Goal: Information Seeking & Learning: Find specific fact

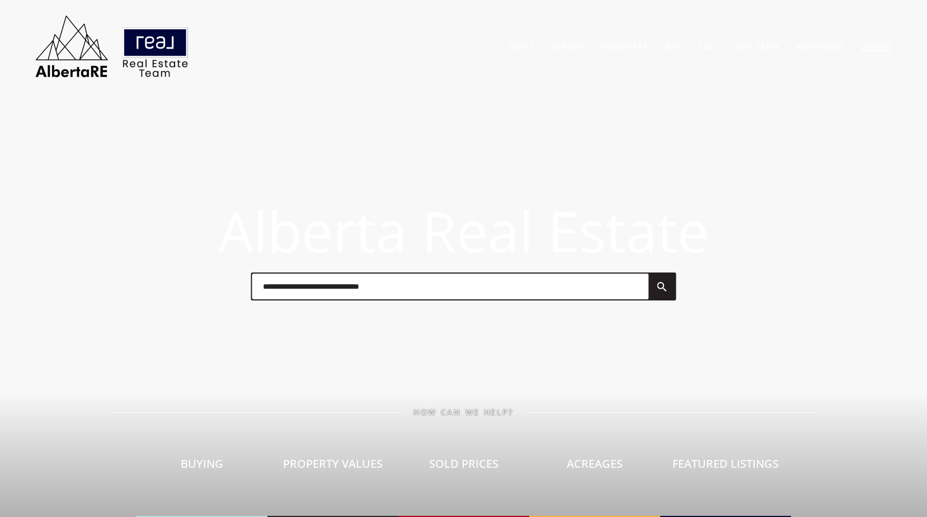
click at [871, 49] on link "Log In" at bounding box center [876, 46] width 30 height 11
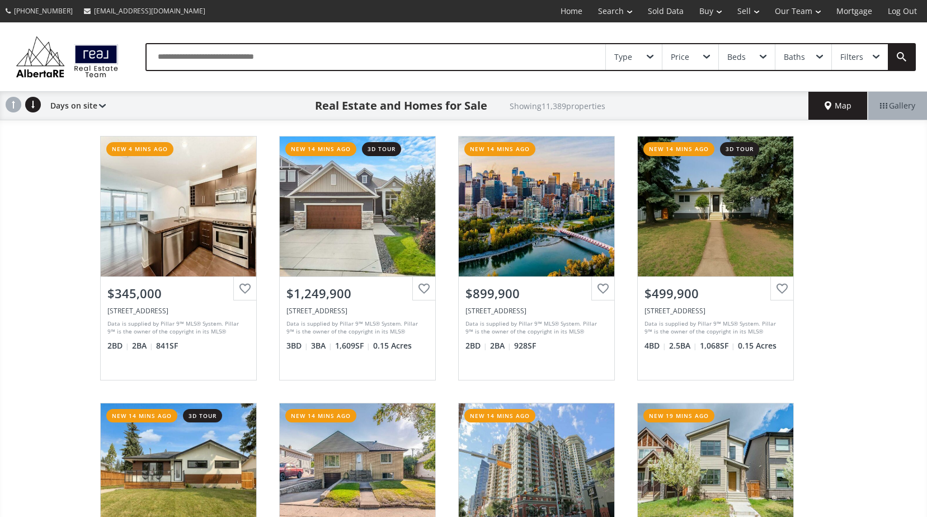
click at [424, 70] on div "Type Price Beds Baths Filters" at bounding box center [530, 57] width 770 height 28
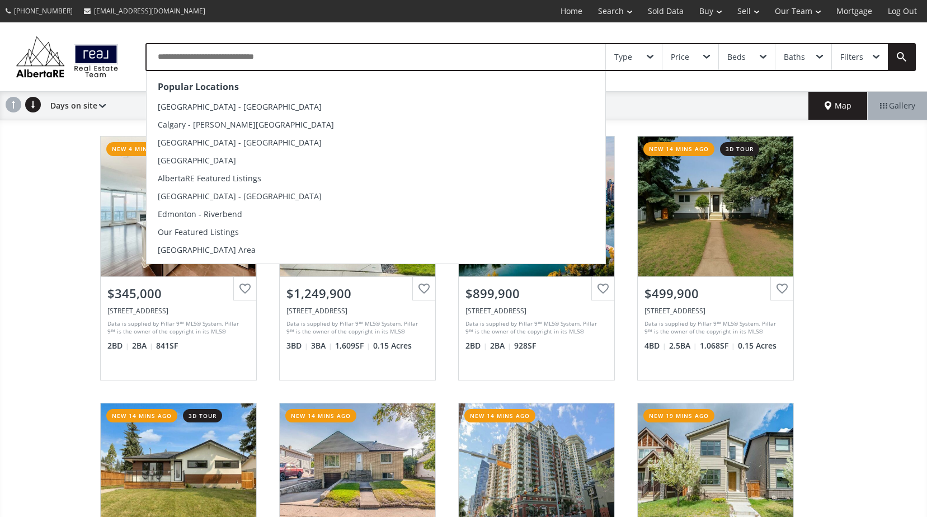
click at [426, 69] on input "text" at bounding box center [376, 57] width 459 height 26
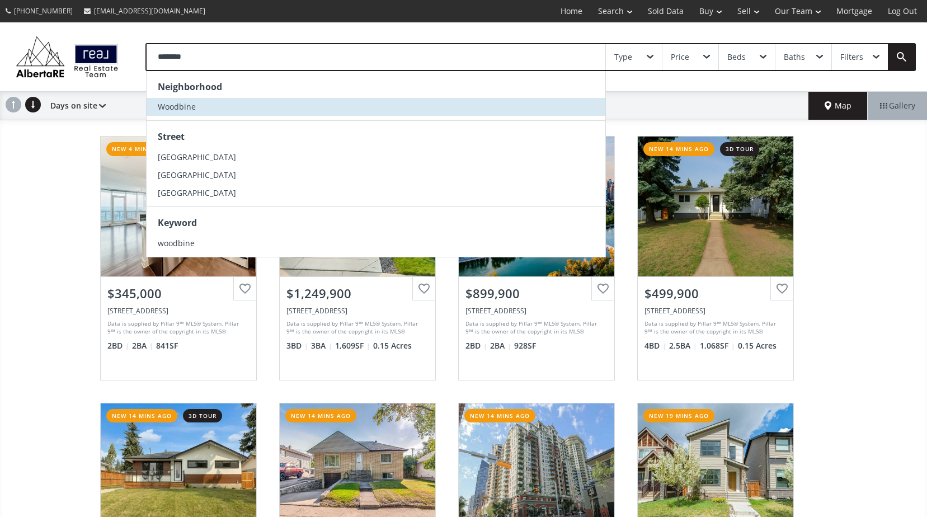
type input "********"
click at [404, 115] on li "Woodbine" at bounding box center [376, 107] width 459 height 18
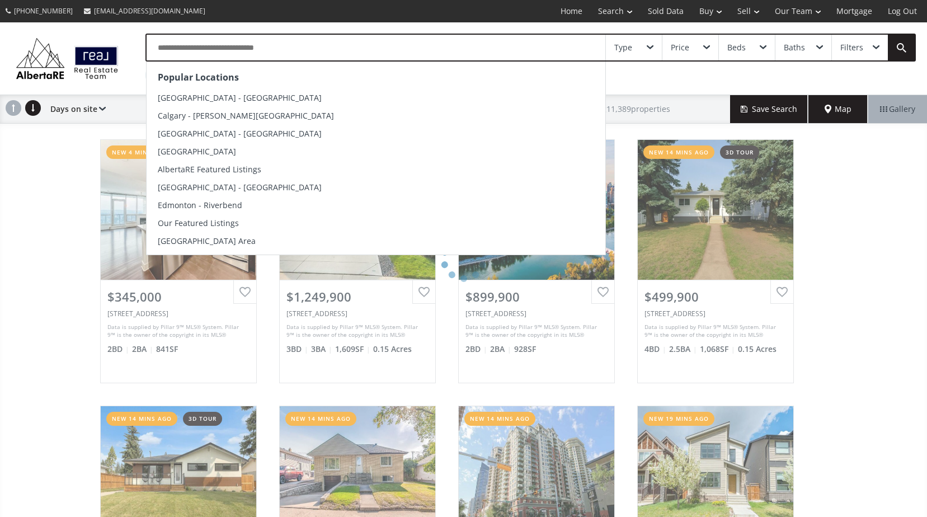
click at [349, 44] on input "text" at bounding box center [376, 48] width 459 height 26
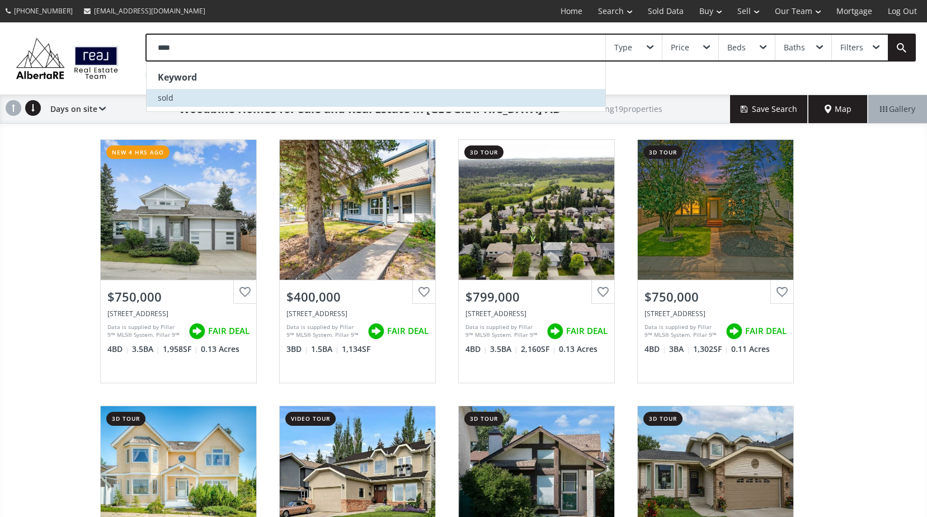
type input "****"
click at [291, 91] on li "sold" at bounding box center [376, 98] width 459 height 18
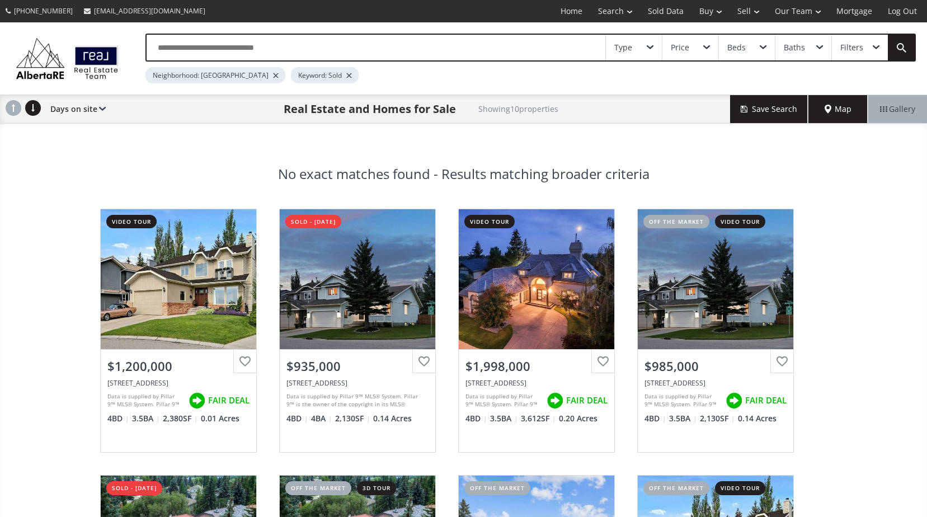
click at [346, 74] on div at bounding box center [349, 75] width 6 height 4
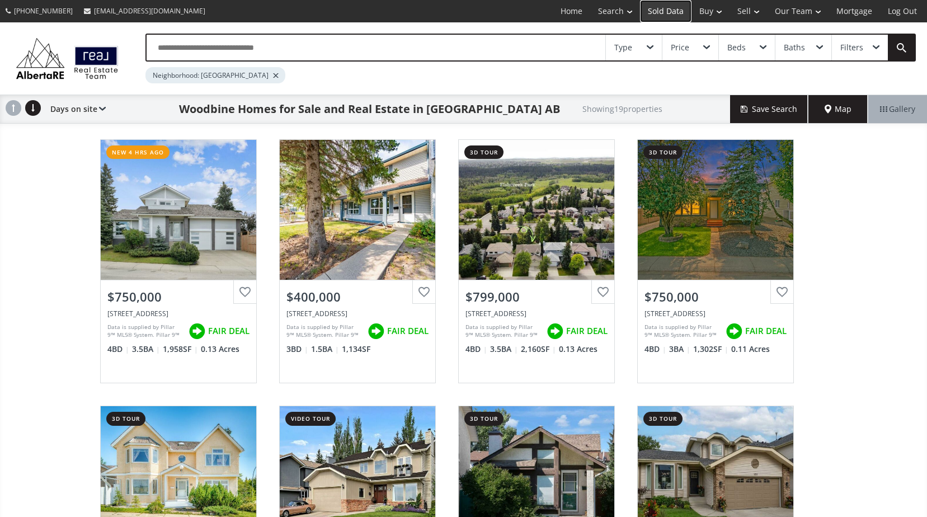
click at [673, 11] on link "Sold Data" at bounding box center [665, 11] width 51 height 22
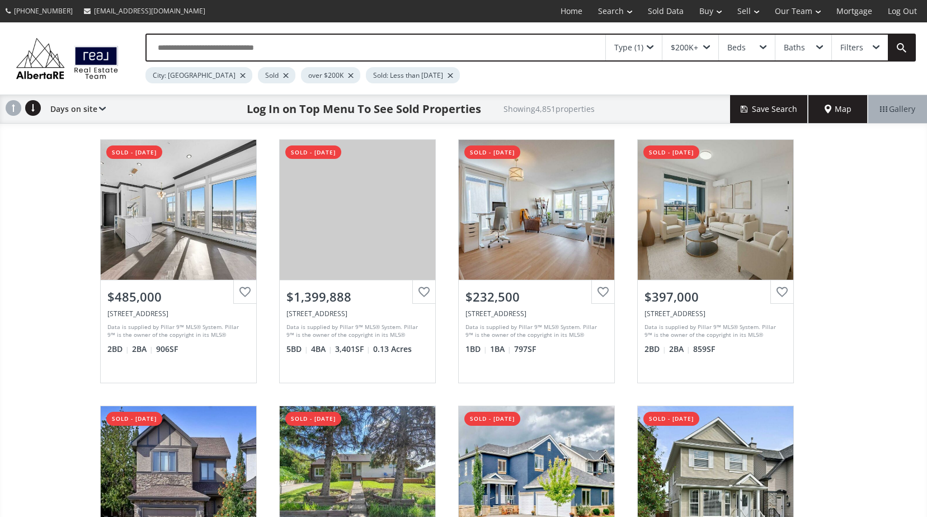
click at [240, 75] on div at bounding box center [243, 75] width 6 height 4
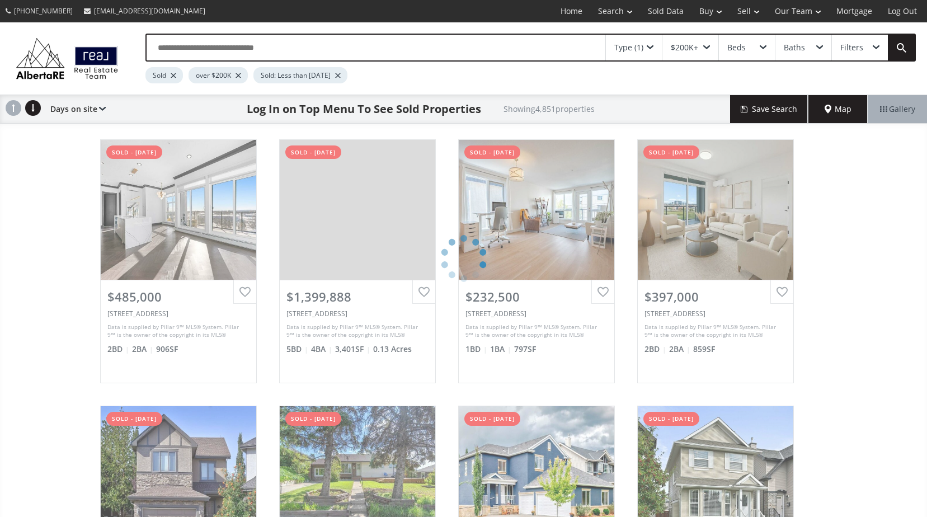
click at [205, 46] on input "text" at bounding box center [376, 48] width 459 height 26
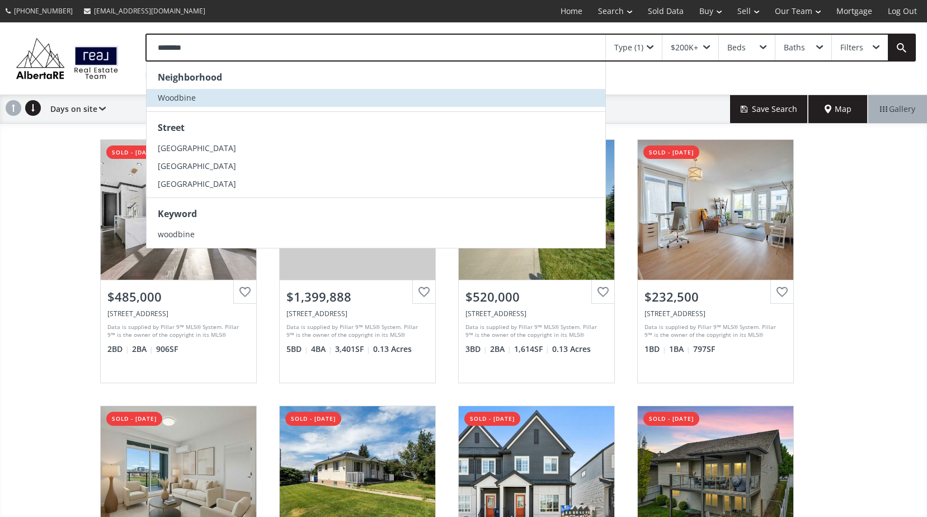
type input "********"
click at [201, 100] on li "Woodbine" at bounding box center [376, 98] width 459 height 18
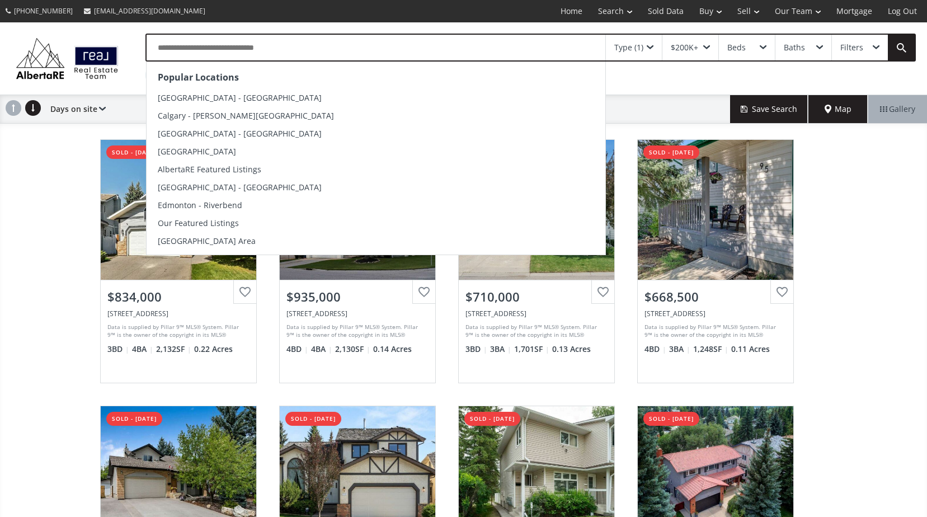
click at [277, 45] on input "text" at bounding box center [376, 48] width 459 height 26
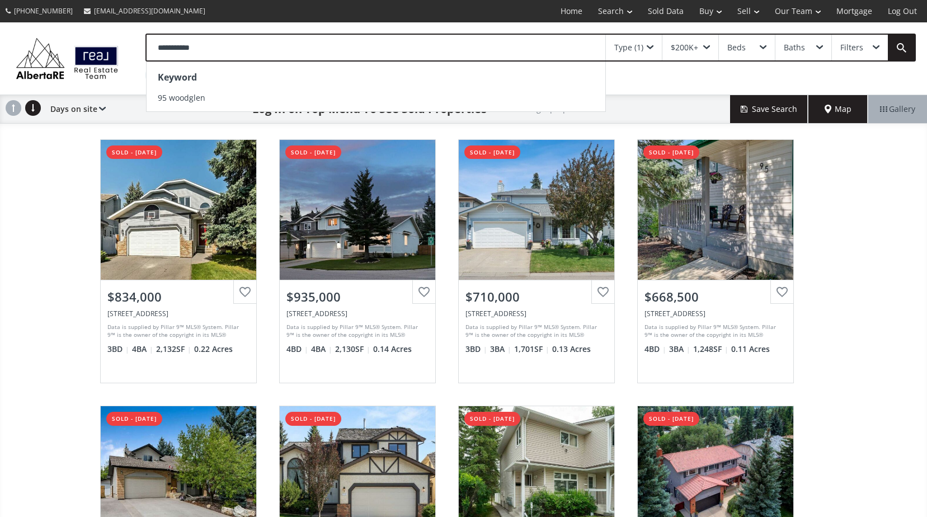
type input "**********"
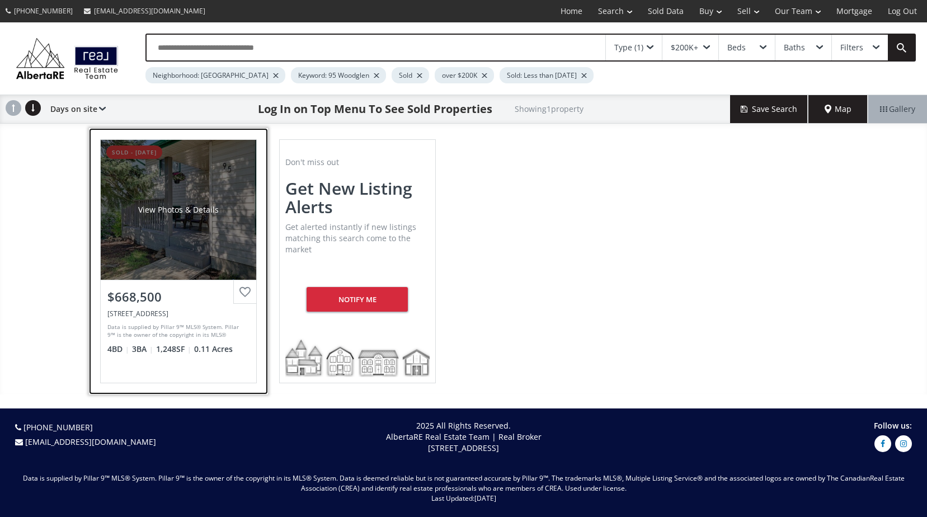
click at [219, 187] on div "View Photos & Details" at bounding box center [178, 210] width 155 height 140
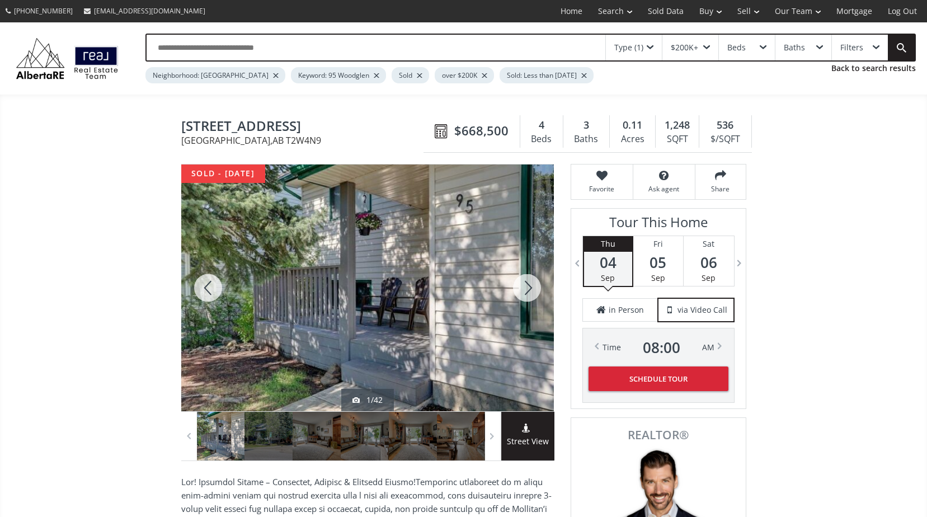
click at [520, 286] on div at bounding box center [527, 287] width 54 height 247
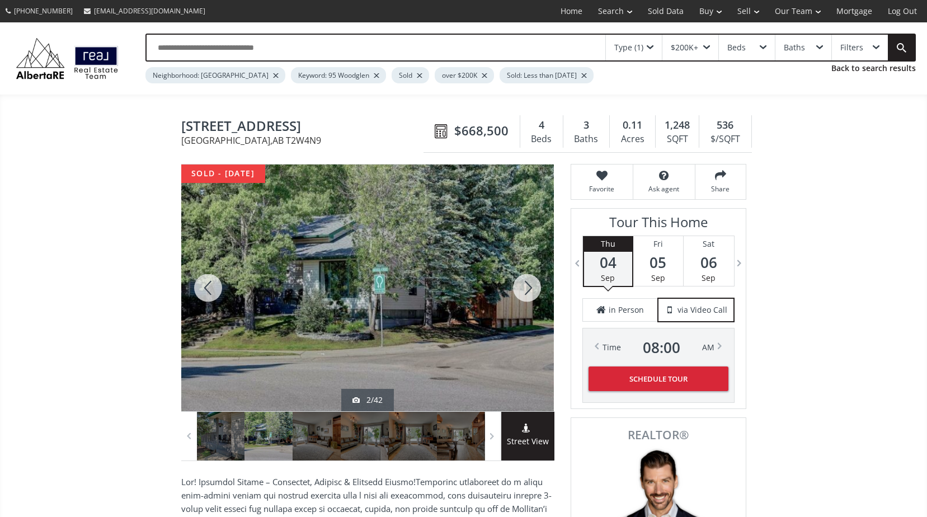
click at [528, 281] on div at bounding box center [527, 287] width 54 height 247
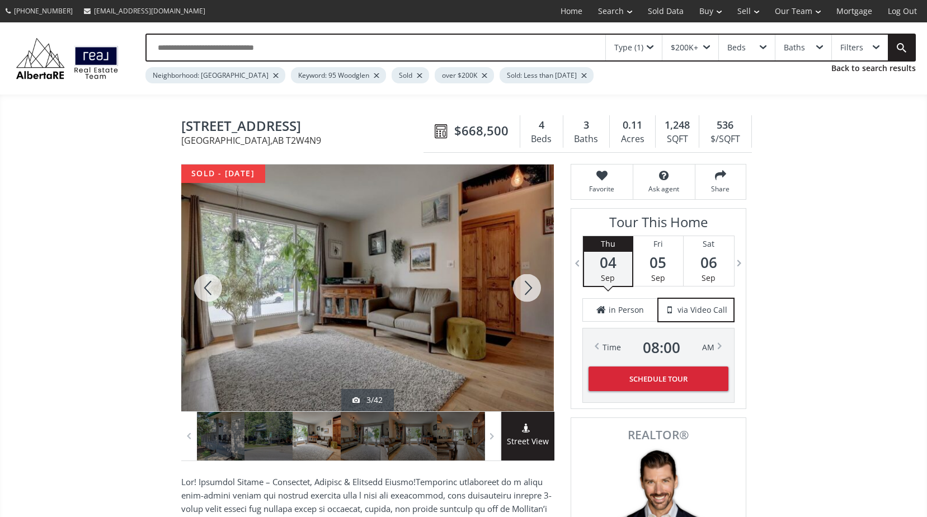
click at [528, 281] on div at bounding box center [527, 287] width 54 height 247
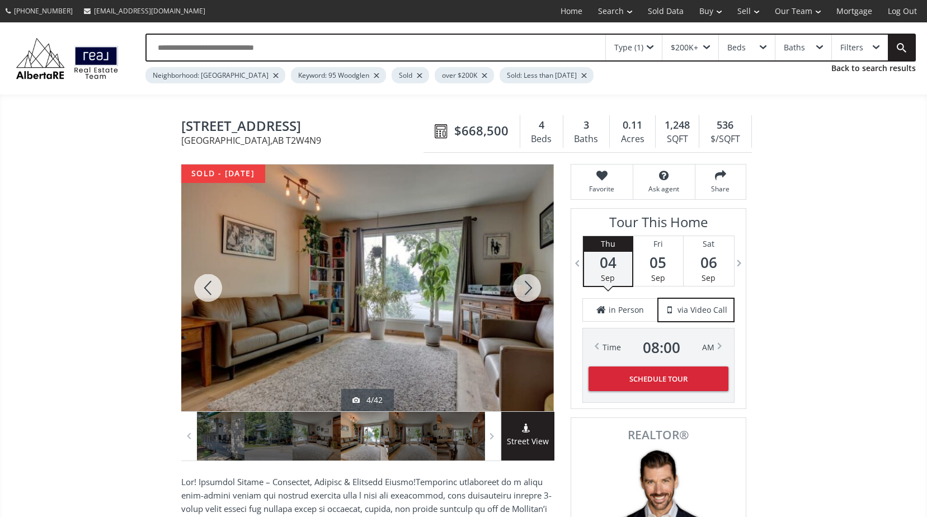
click at [528, 281] on div at bounding box center [527, 287] width 54 height 247
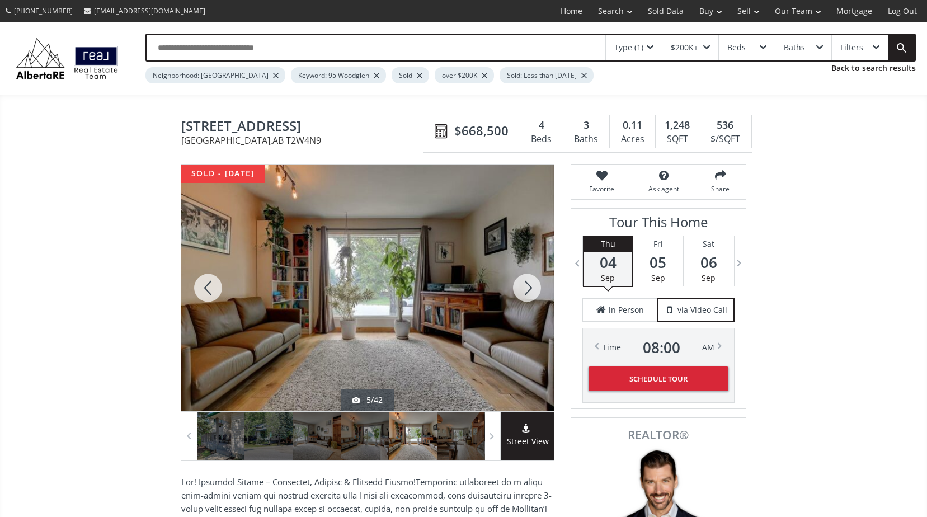
click at [528, 281] on div at bounding box center [527, 287] width 54 height 247
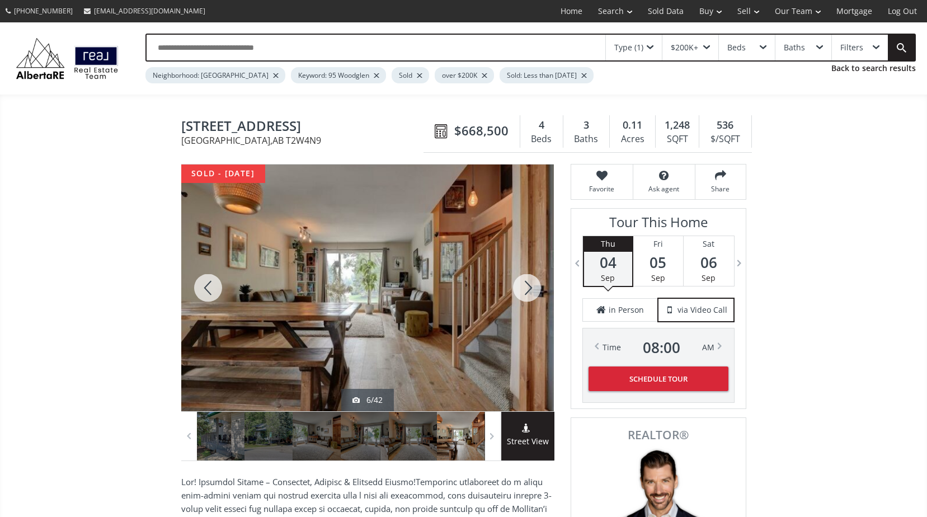
click at [528, 281] on div at bounding box center [527, 287] width 54 height 247
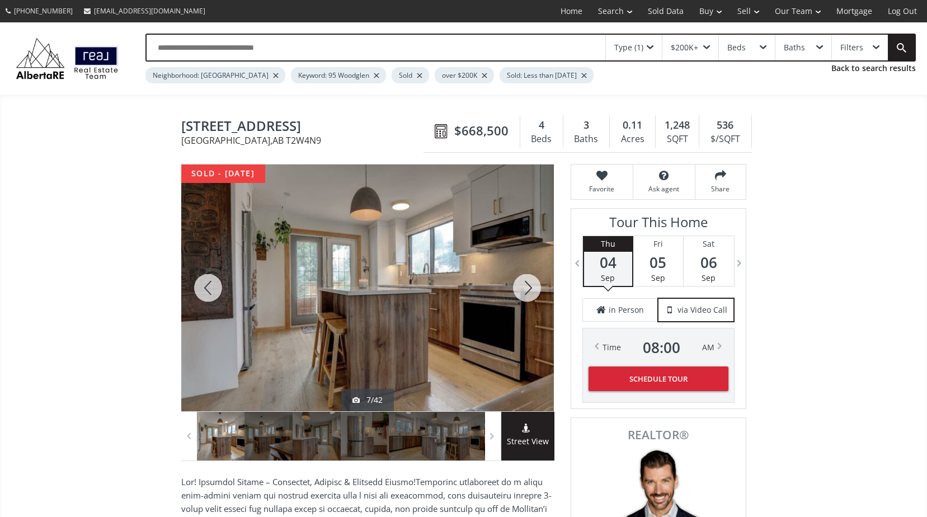
click at [528, 281] on div at bounding box center [527, 287] width 54 height 247
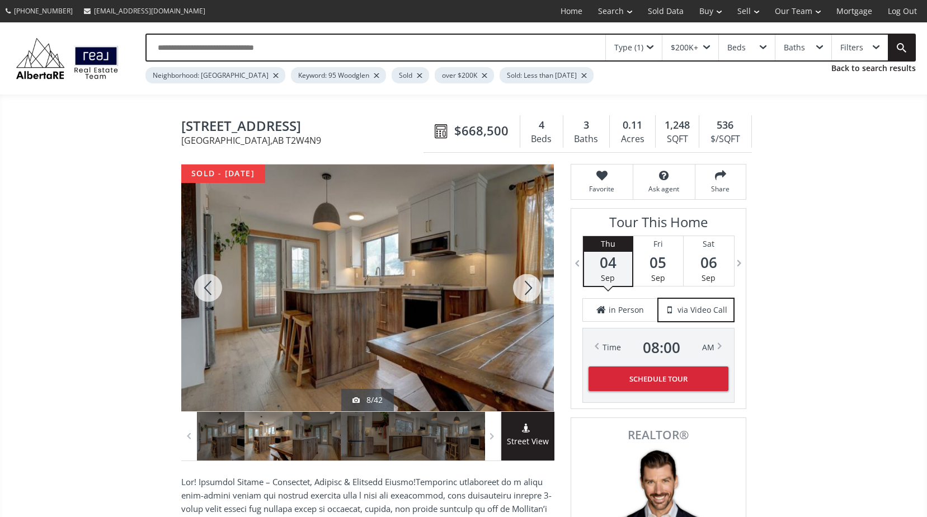
click at [528, 281] on div at bounding box center [527, 287] width 54 height 247
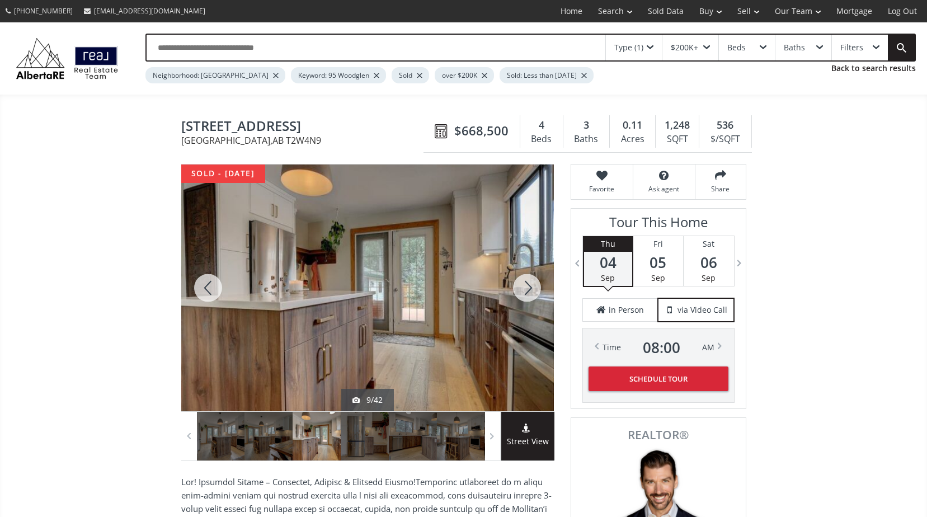
click at [528, 281] on div at bounding box center [527, 287] width 54 height 247
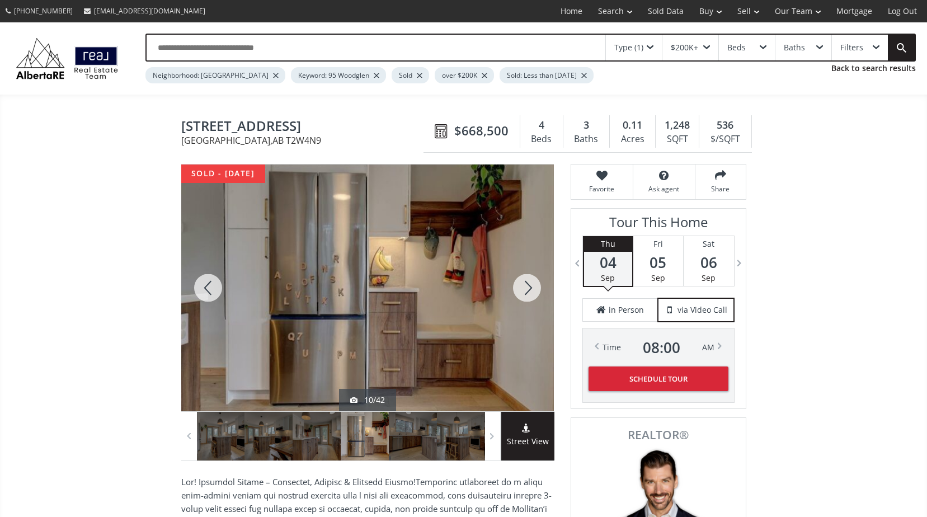
click at [528, 281] on div at bounding box center [527, 287] width 54 height 247
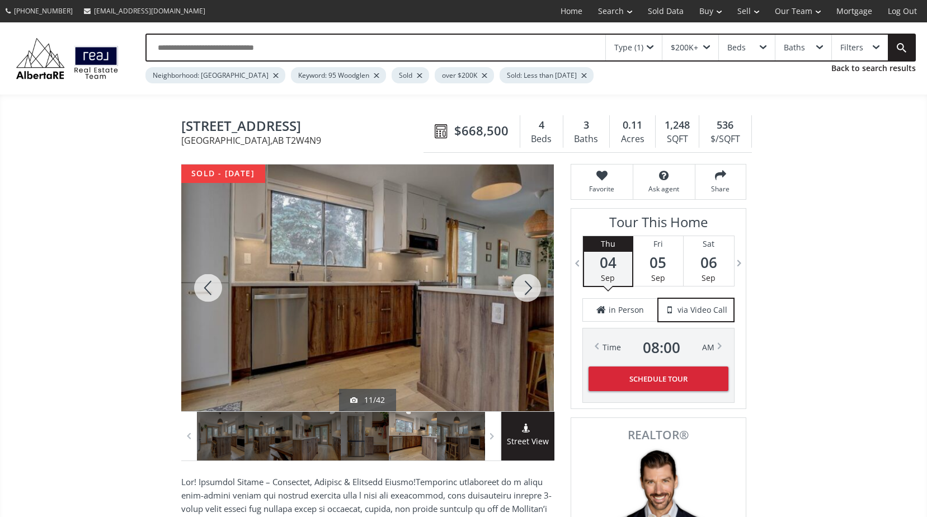
click at [528, 281] on div at bounding box center [527, 287] width 54 height 247
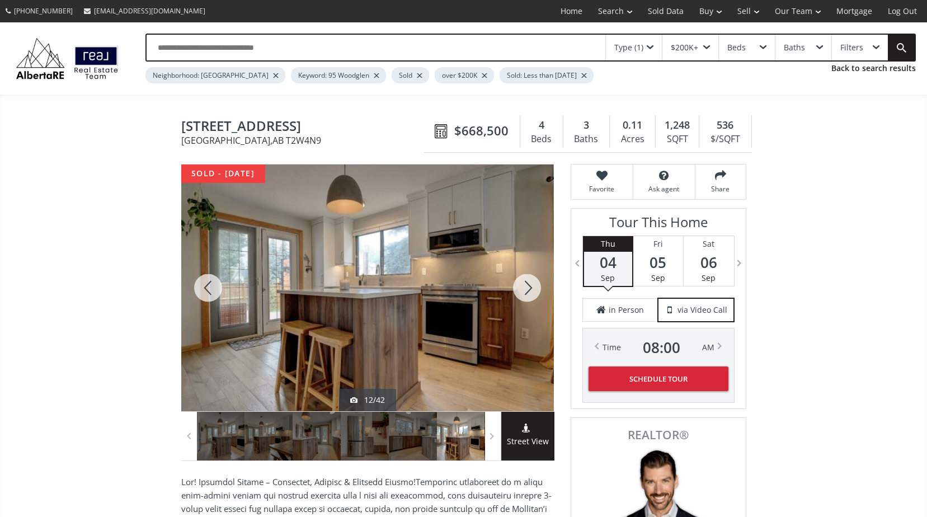
click at [528, 281] on div at bounding box center [527, 287] width 54 height 247
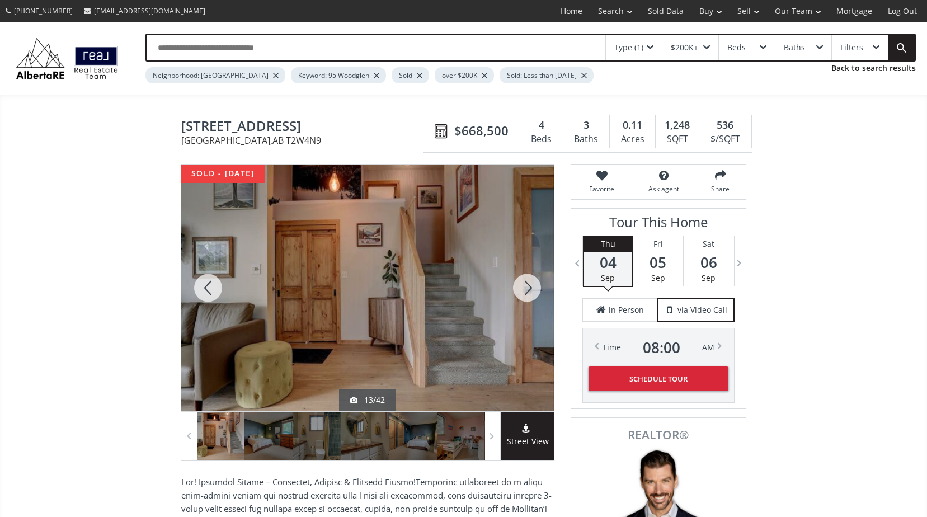
click at [528, 281] on div at bounding box center [527, 287] width 54 height 247
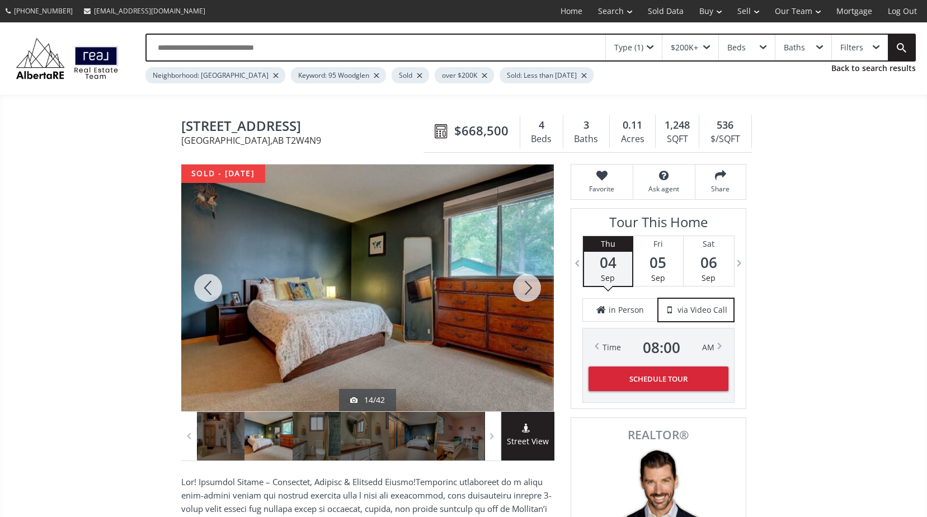
click at [528, 281] on div at bounding box center [527, 287] width 54 height 247
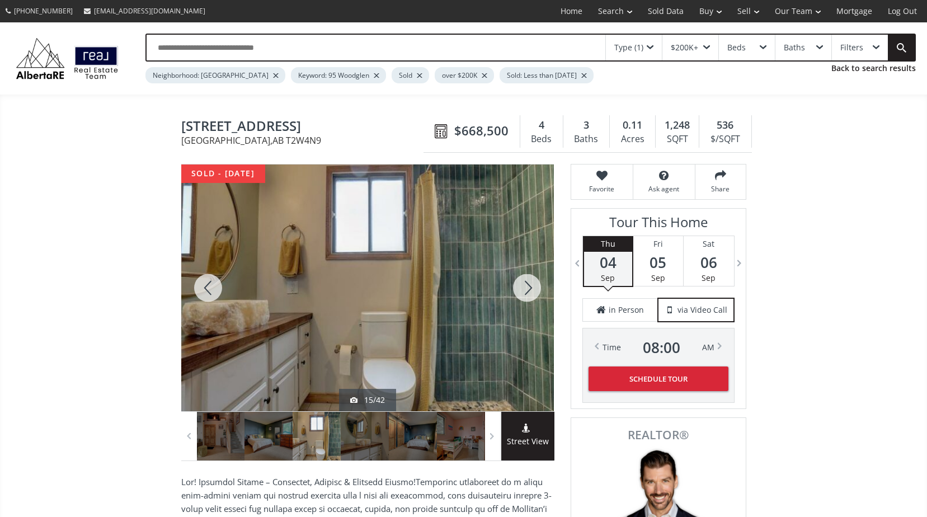
click at [528, 281] on div at bounding box center [527, 287] width 54 height 247
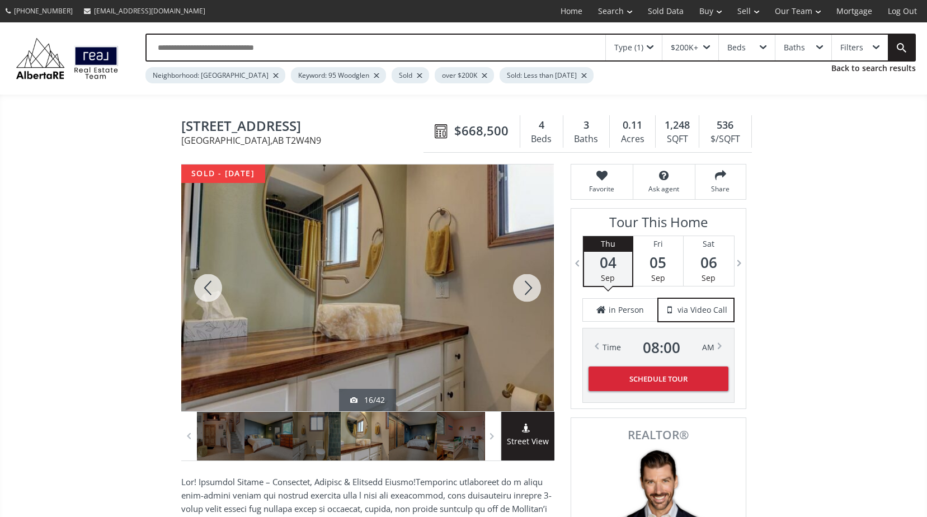
click at [528, 281] on div at bounding box center [527, 287] width 54 height 247
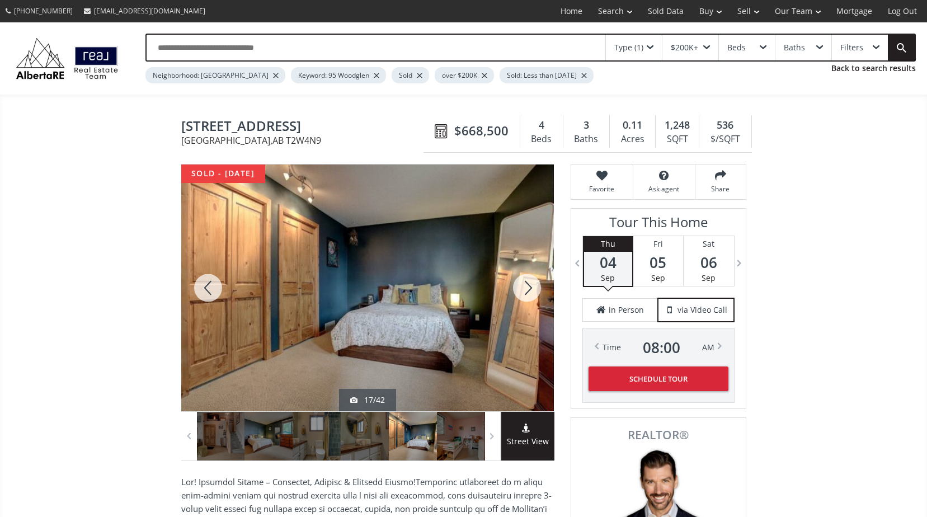
click at [411, 265] on div at bounding box center [367, 287] width 372 height 247
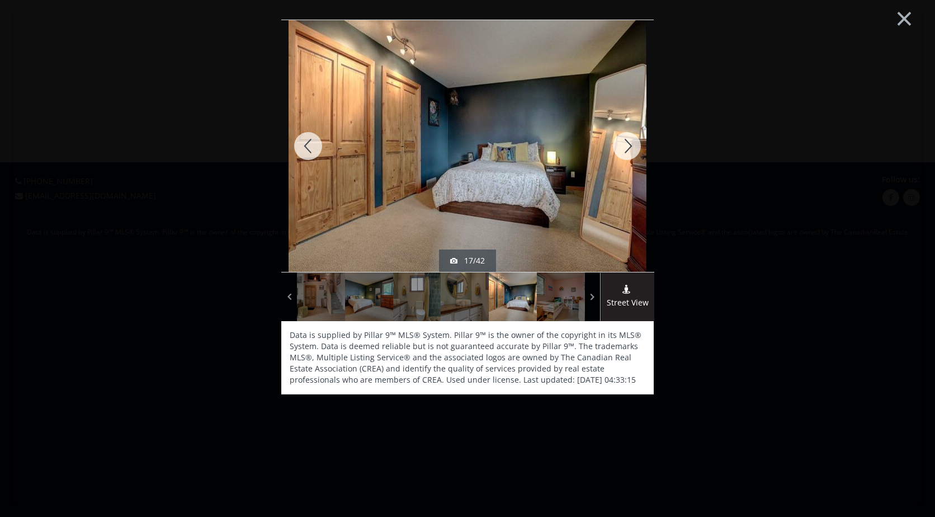
click at [310, 151] on div at bounding box center [308, 146] width 54 height 252
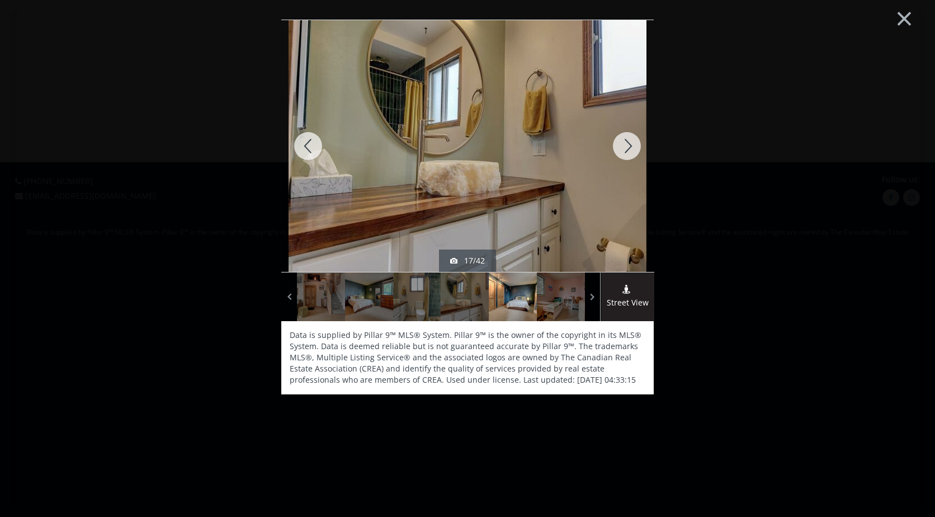
click at [310, 151] on div at bounding box center [308, 146] width 54 height 252
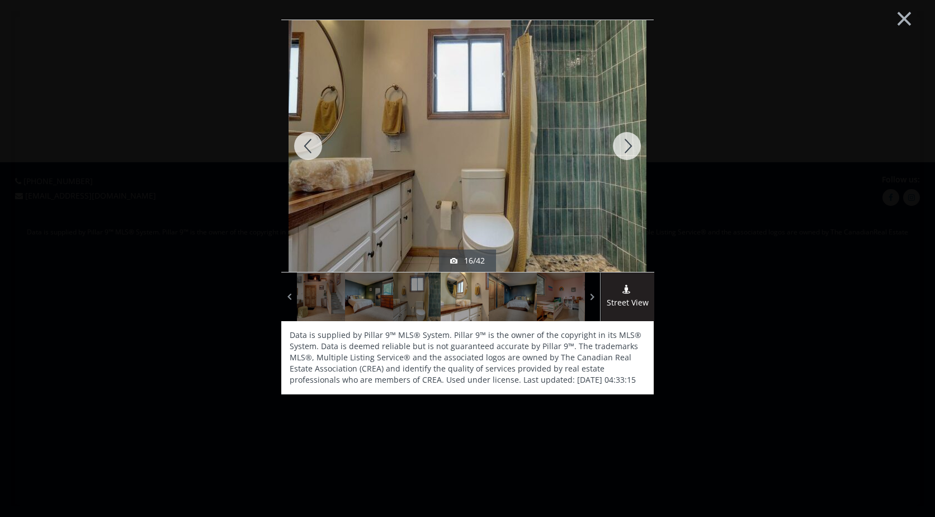
click at [310, 151] on div at bounding box center [308, 146] width 54 height 252
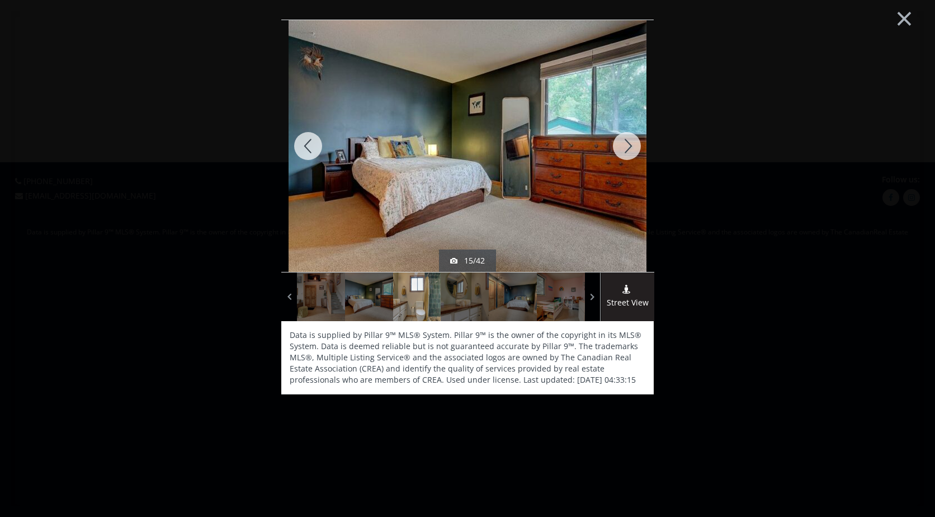
click at [310, 151] on div at bounding box center [308, 146] width 54 height 252
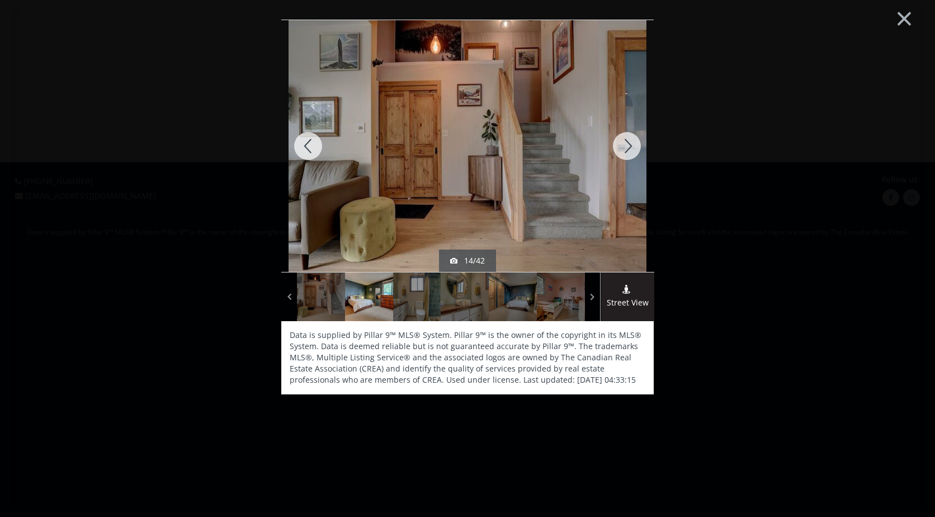
click at [310, 151] on div at bounding box center [308, 146] width 54 height 252
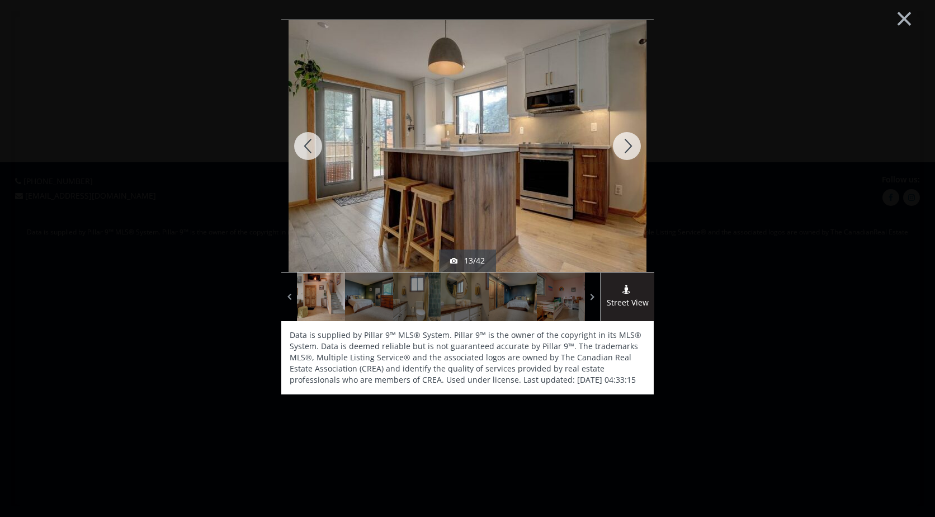
click at [310, 151] on div at bounding box center [308, 146] width 54 height 252
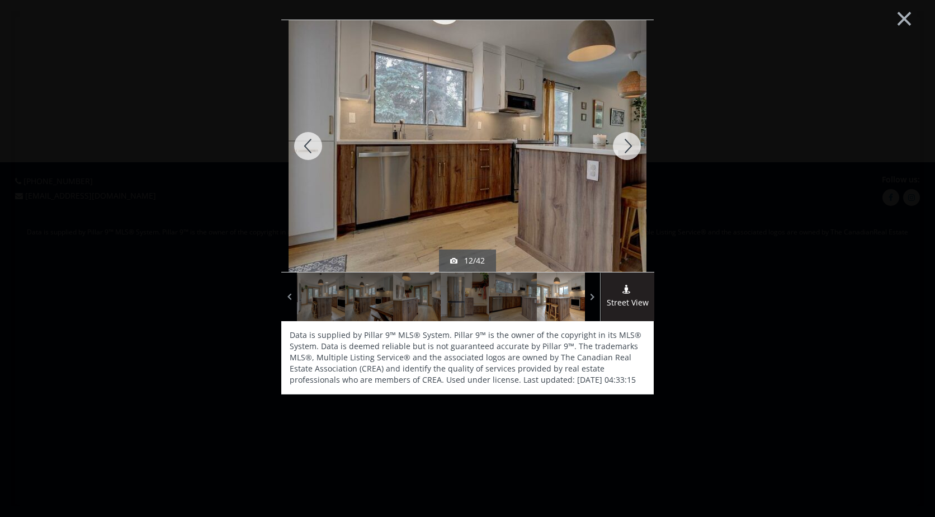
click at [310, 151] on div at bounding box center [308, 146] width 54 height 252
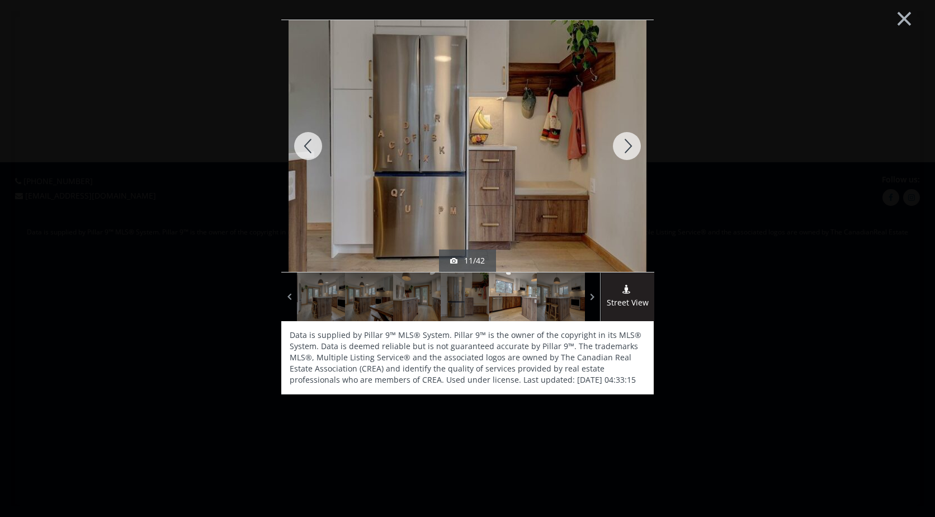
click at [310, 151] on div at bounding box center [308, 146] width 54 height 252
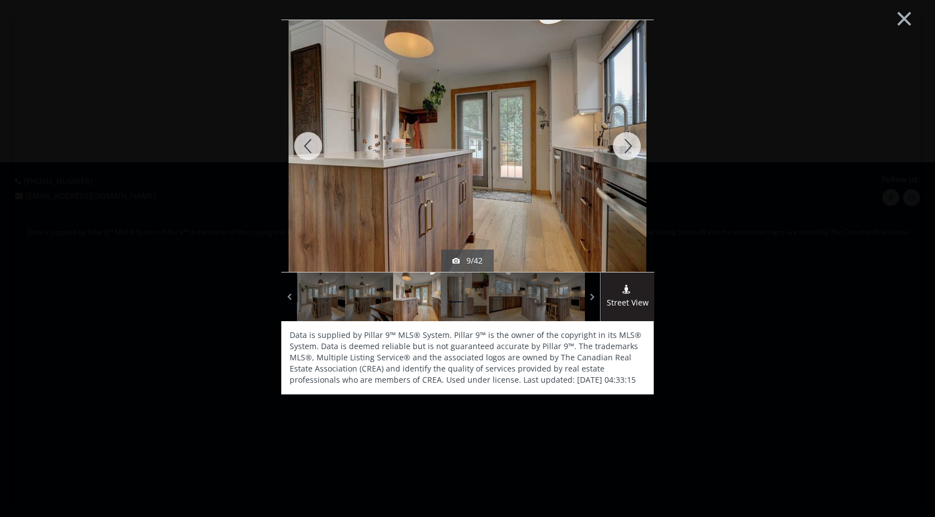
click at [309, 150] on div at bounding box center [308, 146] width 54 height 252
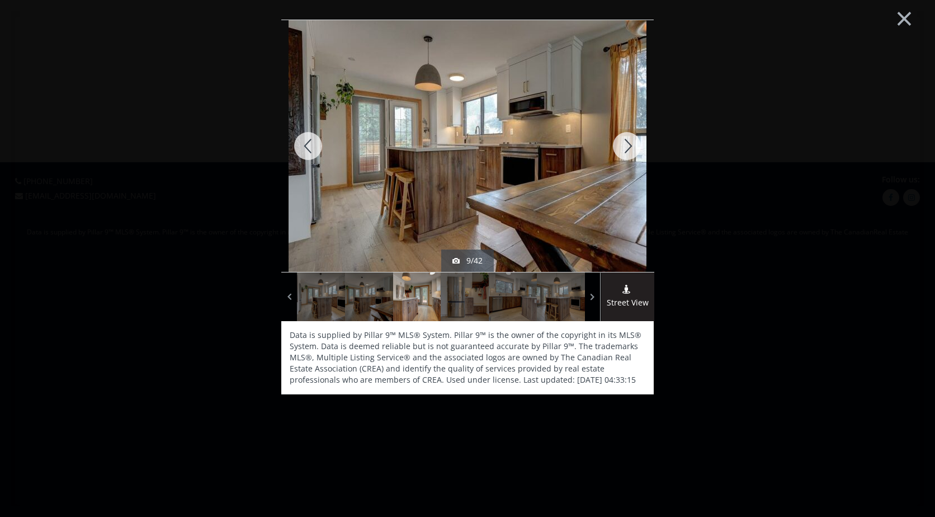
click at [309, 150] on div at bounding box center [308, 146] width 54 height 252
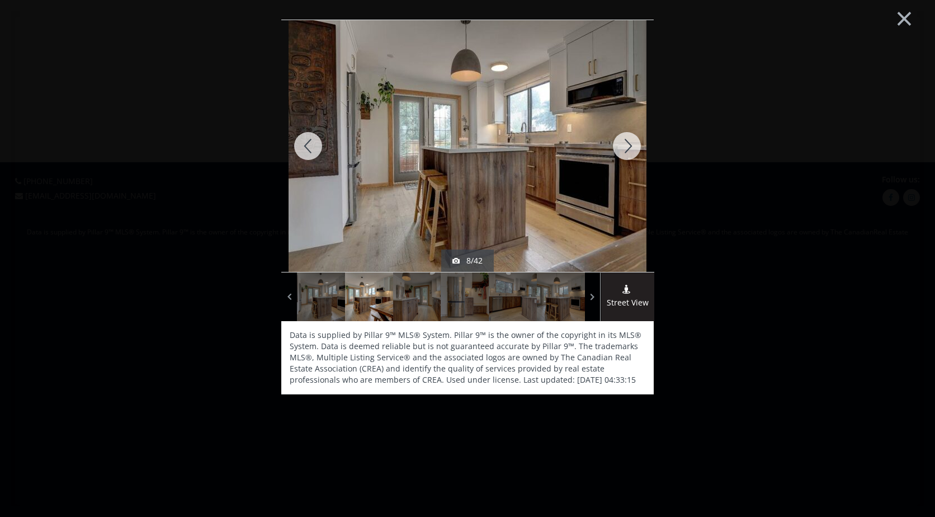
click at [309, 150] on div at bounding box center [308, 146] width 54 height 252
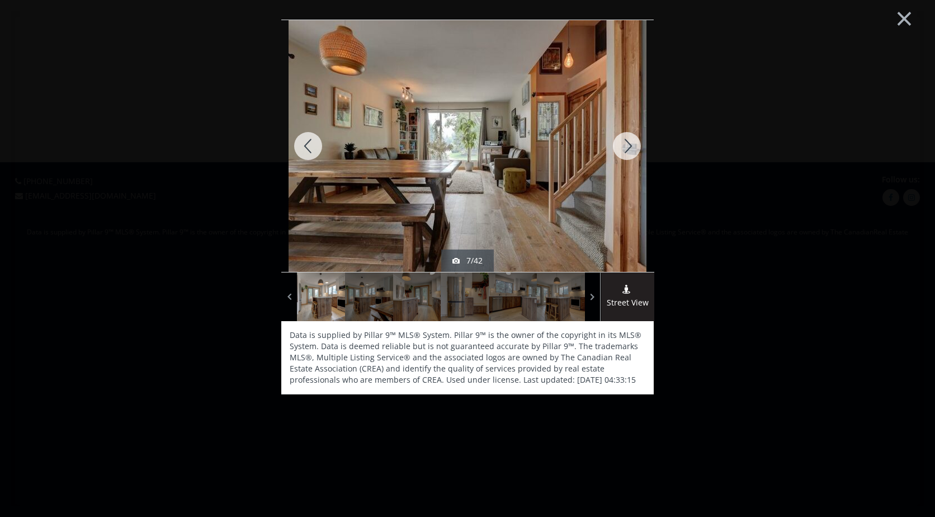
click at [309, 150] on div at bounding box center [308, 146] width 54 height 252
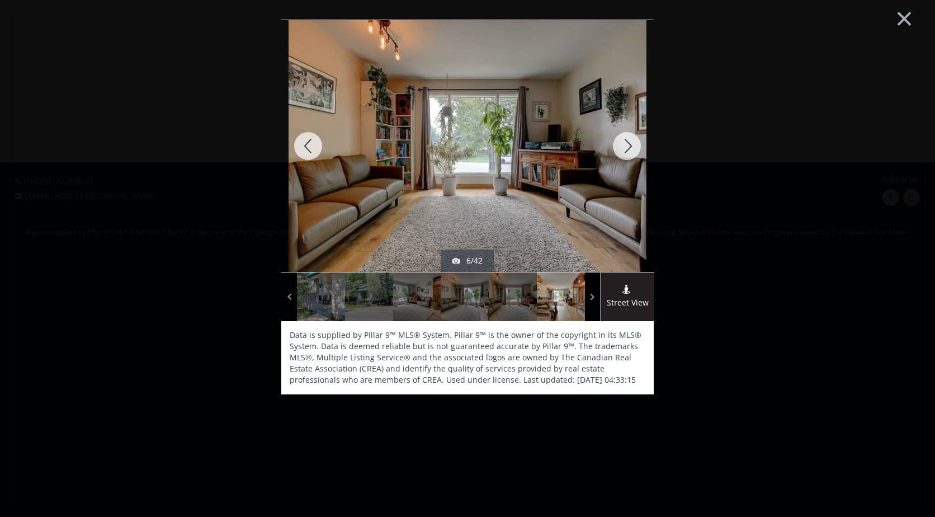
click at [309, 150] on div at bounding box center [308, 146] width 54 height 252
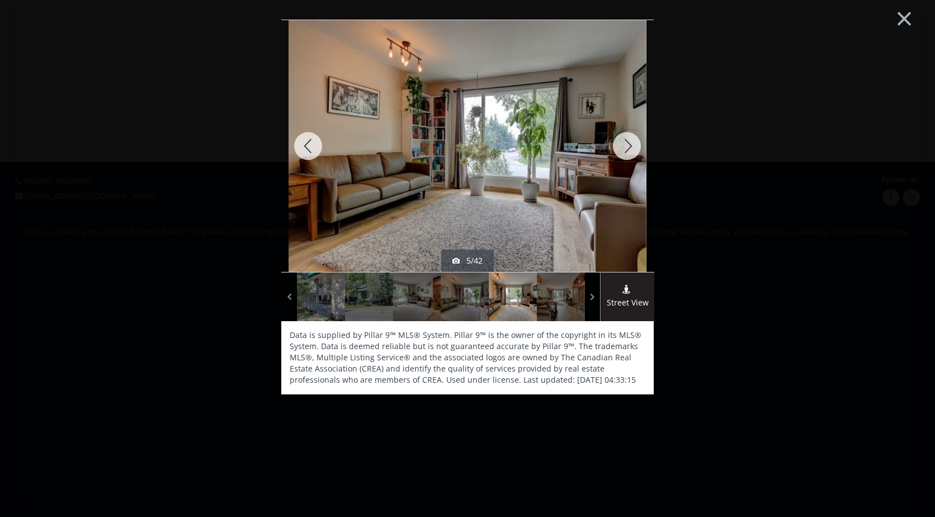
click at [309, 150] on div at bounding box center [308, 146] width 54 height 252
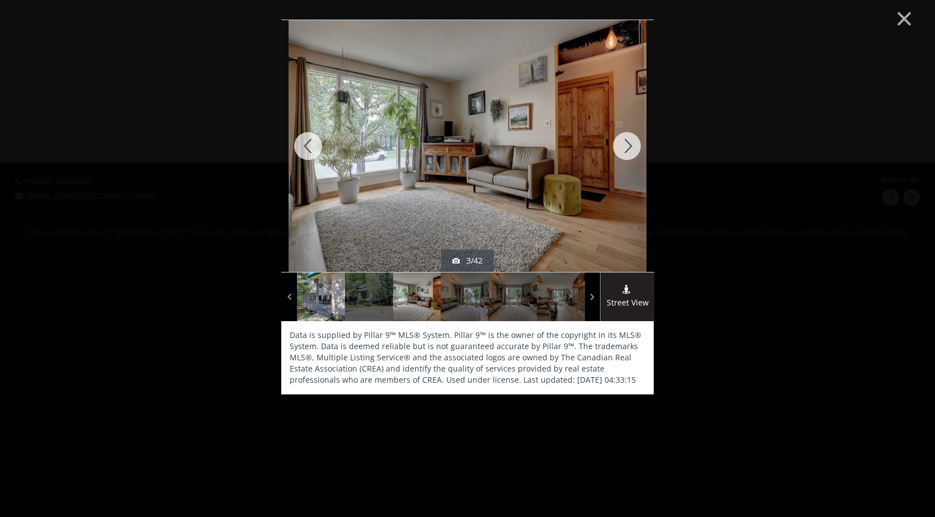
click at [319, 305] on div at bounding box center [321, 296] width 48 height 49
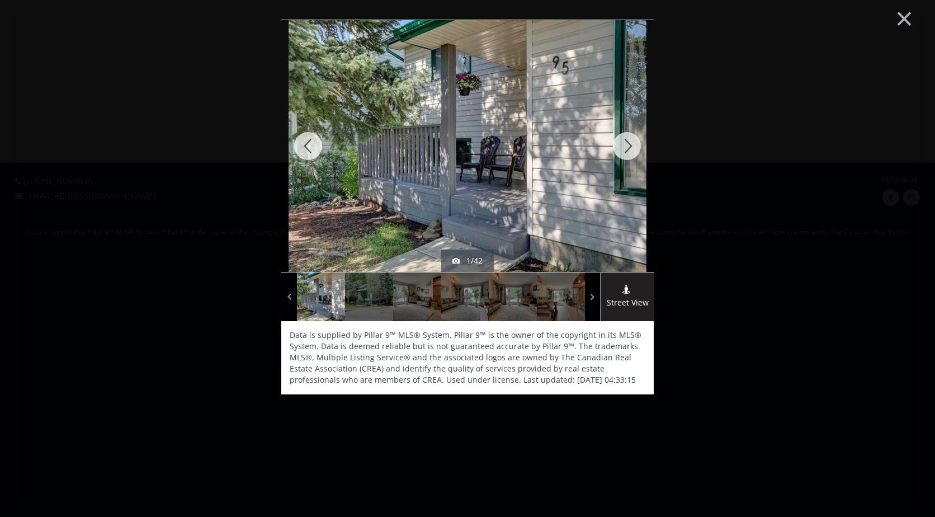
click at [635, 150] on div at bounding box center [627, 146] width 54 height 252
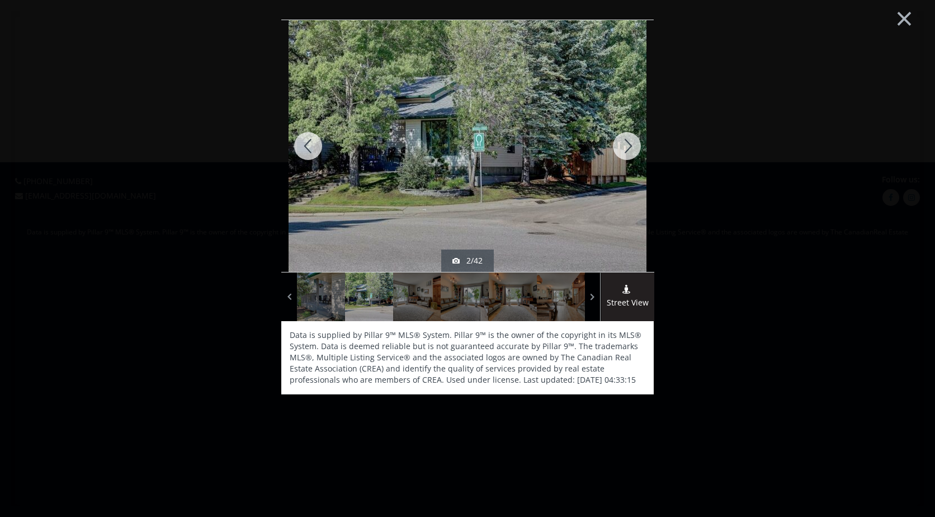
click at [630, 147] on div at bounding box center [627, 146] width 54 height 252
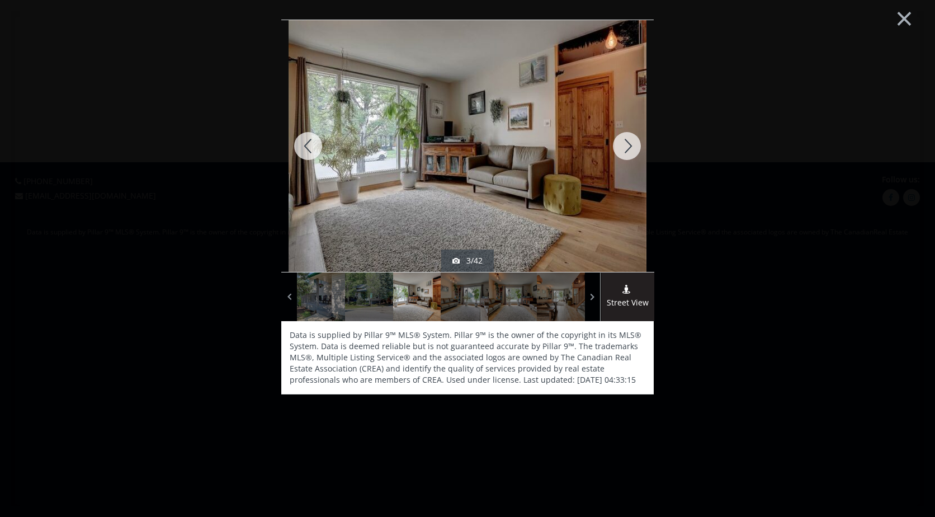
click at [630, 147] on div at bounding box center [627, 146] width 54 height 252
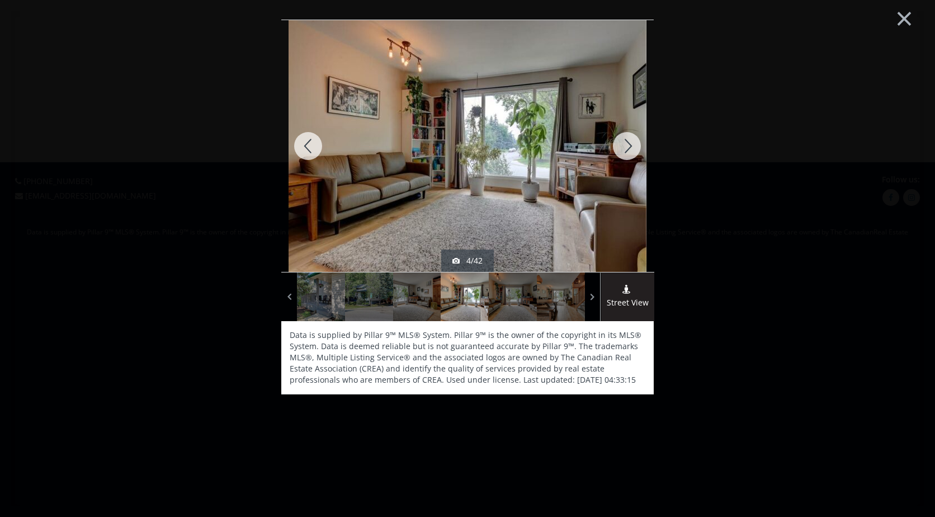
click at [630, 147] on div at bounding box center [627, 146] width 54 height 252
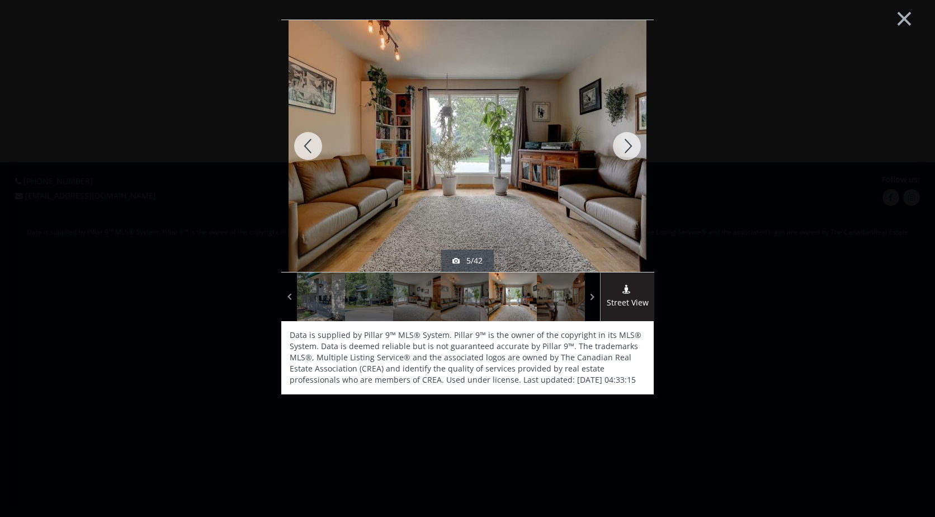
click at [630, 147] on div at bounding box center [627, 146] width 54 height 252
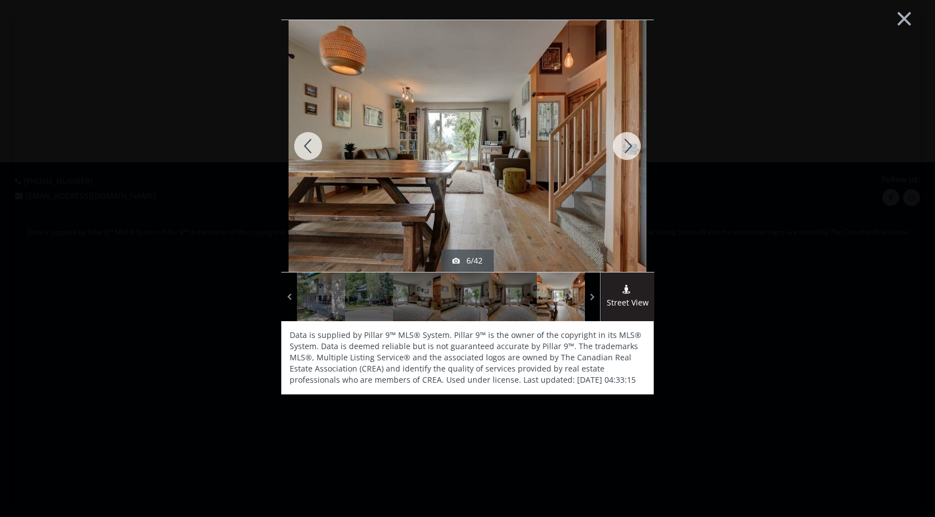
click at [630, 147] on div at bounding box center [627, 146] width 54 height 252
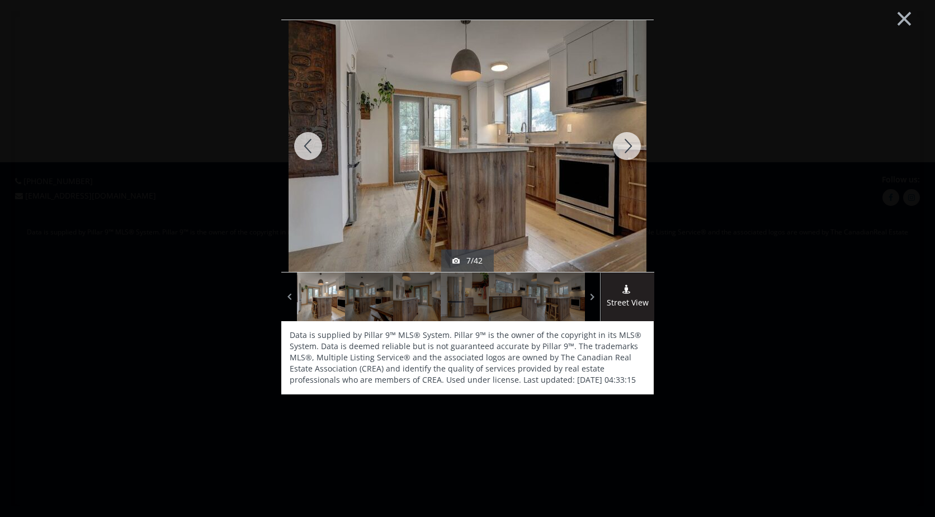
click at [630, 147] on div at bounding box center [627, 146] width 54 height 252
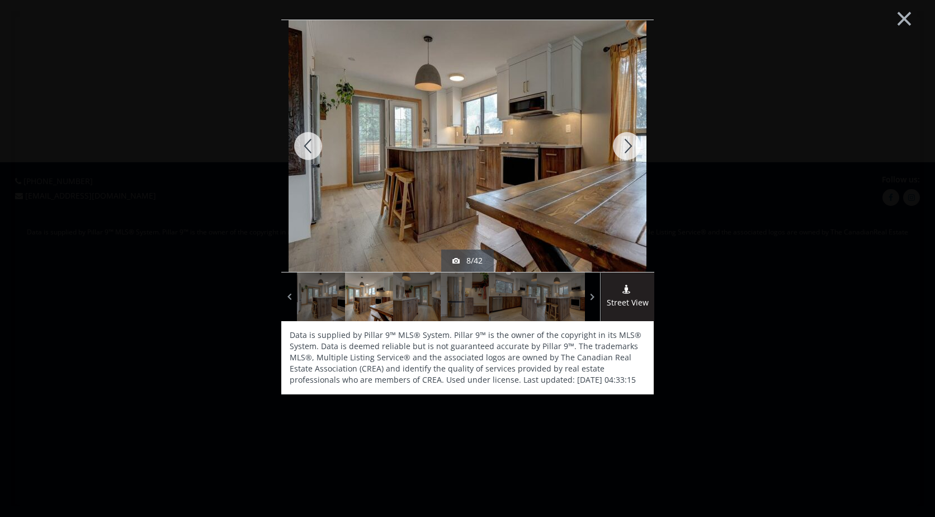
click at [630, 147] on div at bounding box center [627, 146] width 54 height 252
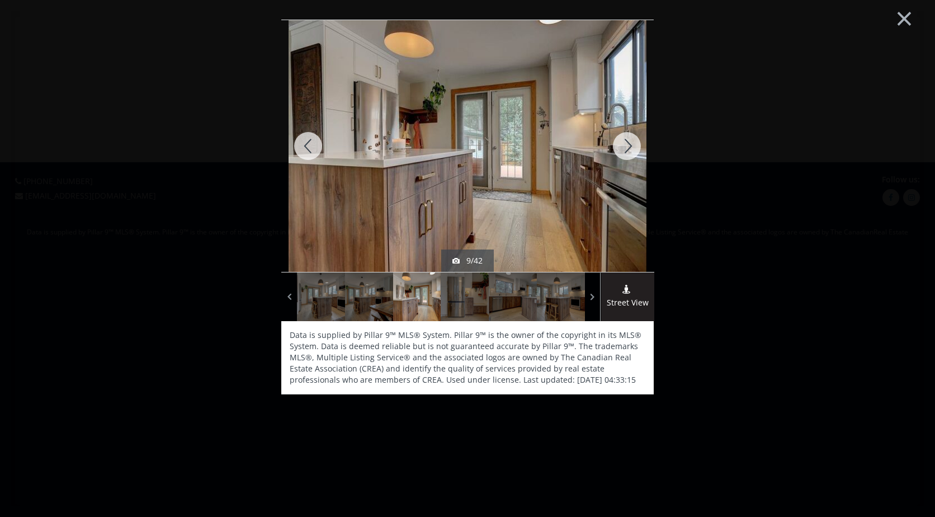
click at [630, 147] on div at bounding box center [627, 146] width 54 height 252
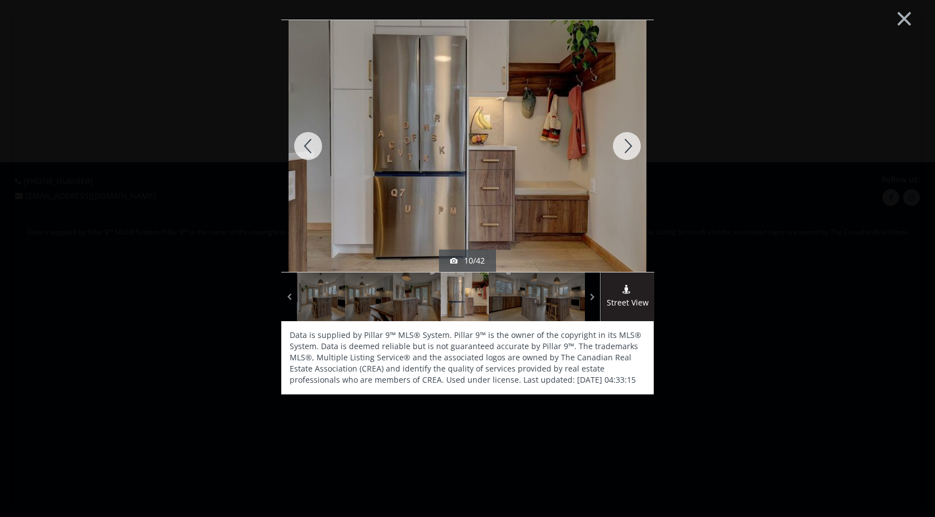
click at [630, 147] on div at bounding box center [627, 146] width 54 height 252
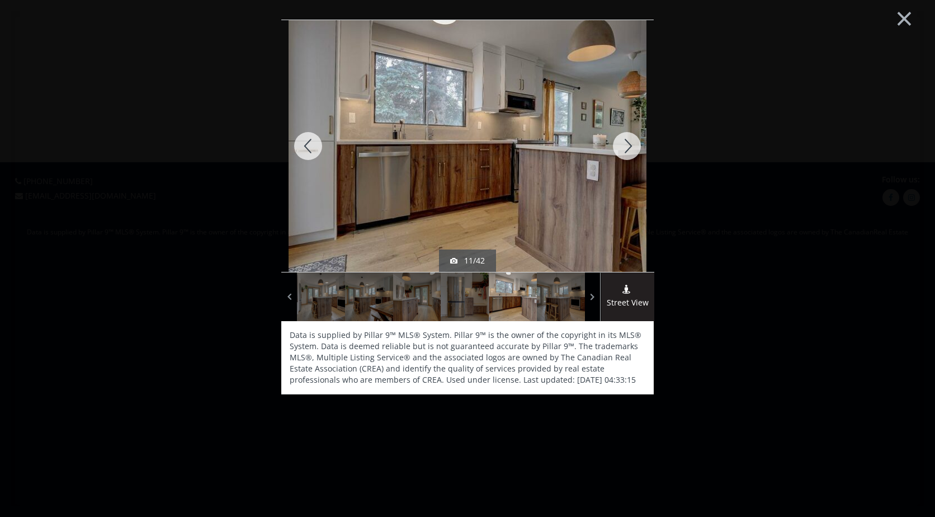
click at [630, 147] on div at bounding box center [627, 146] width 54 height 252
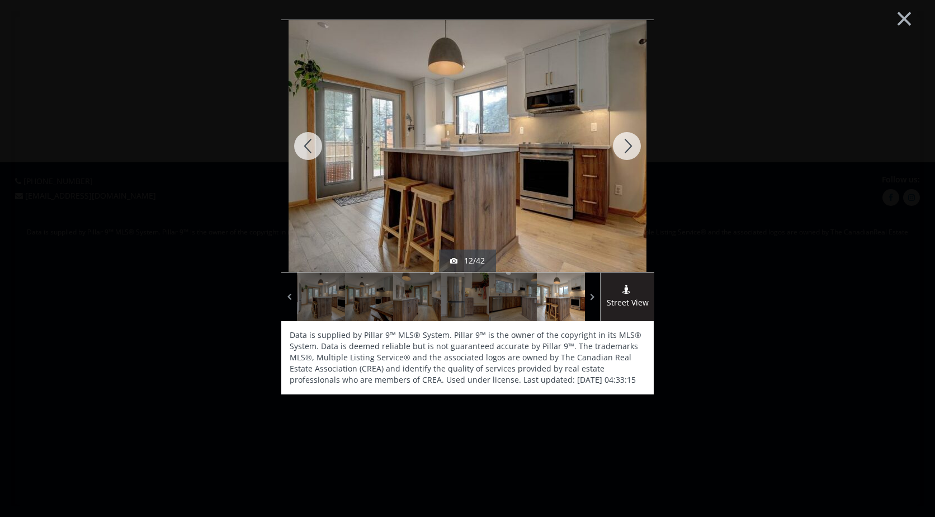
click at [630, 147] on div at bounding box center [627, 146] width 54 height 252
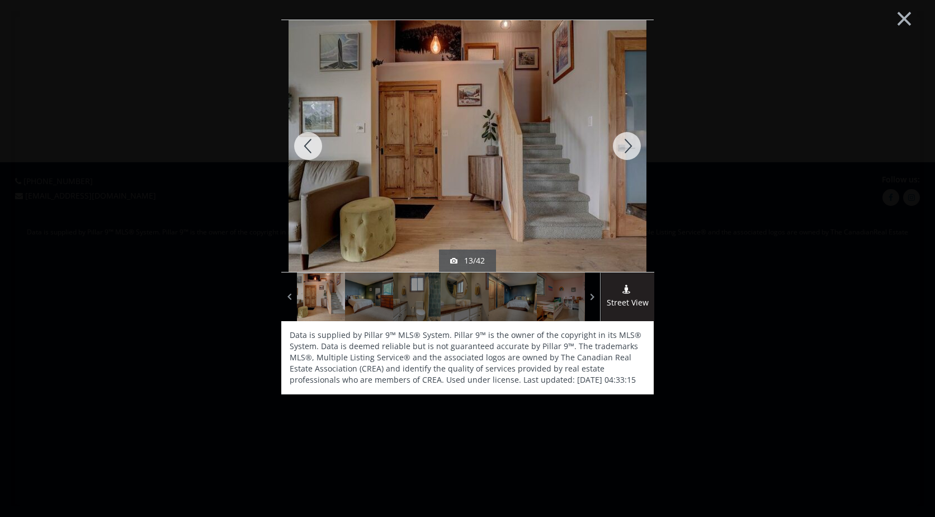
click at [630, 147] on div at bounding box center [627, 146] width 54 height 252
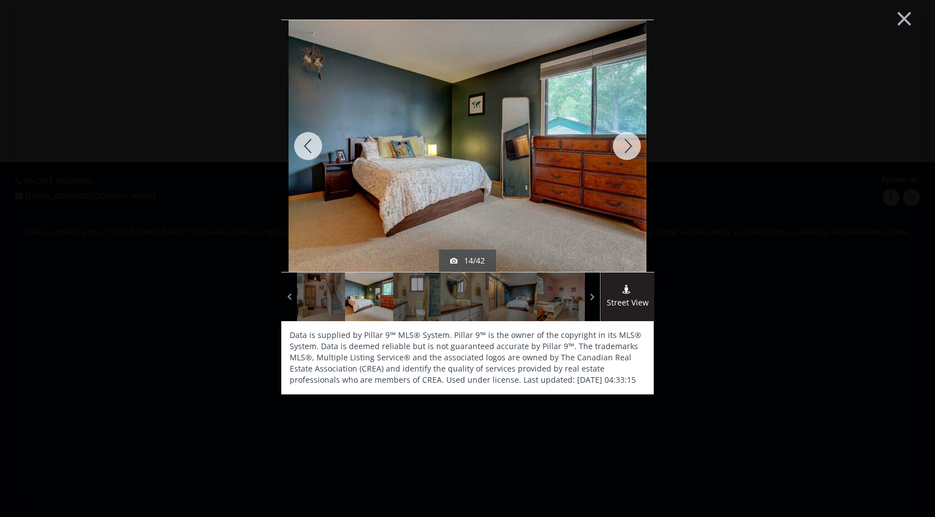
click at [630, 147] on div at bounding box center [627, 146] width 54 height 252
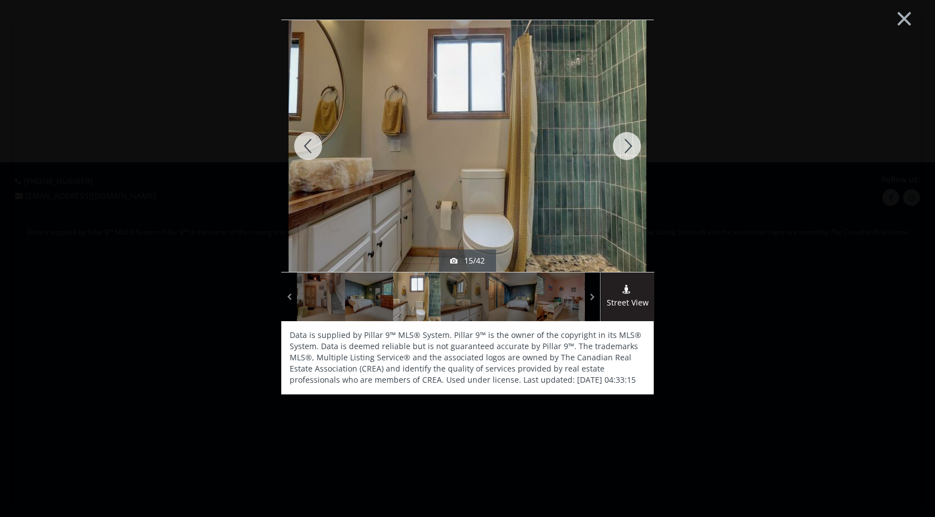
click at [630, 147] on div at bounding box center [627, 146] width 54 height 252
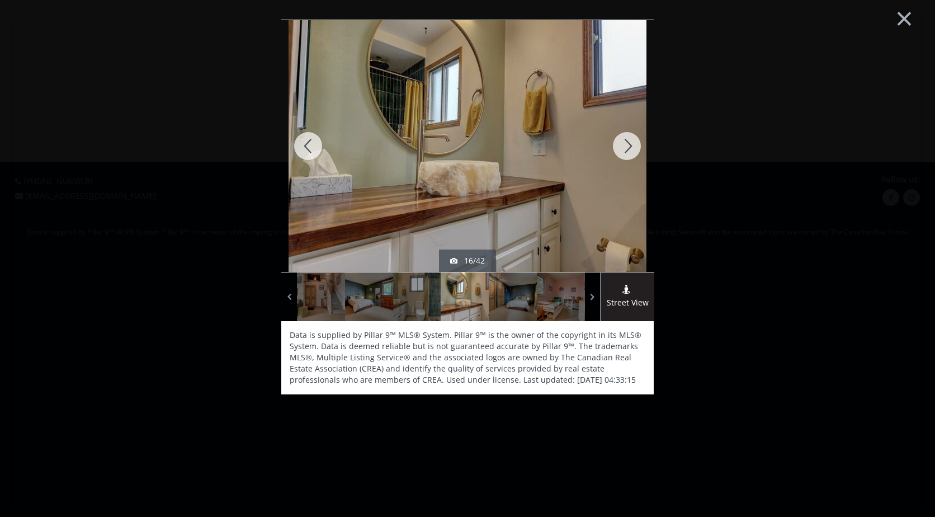
click at [630, 147] on div at bounding box center [627, 146] width 54 height 252
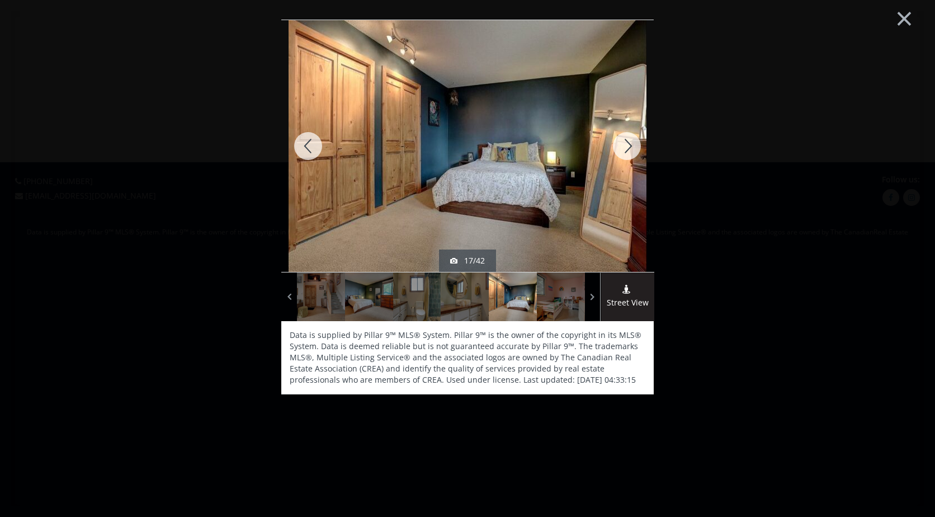
click at [630, 147] on div at bounding box center [627, 146] width 54 height 252
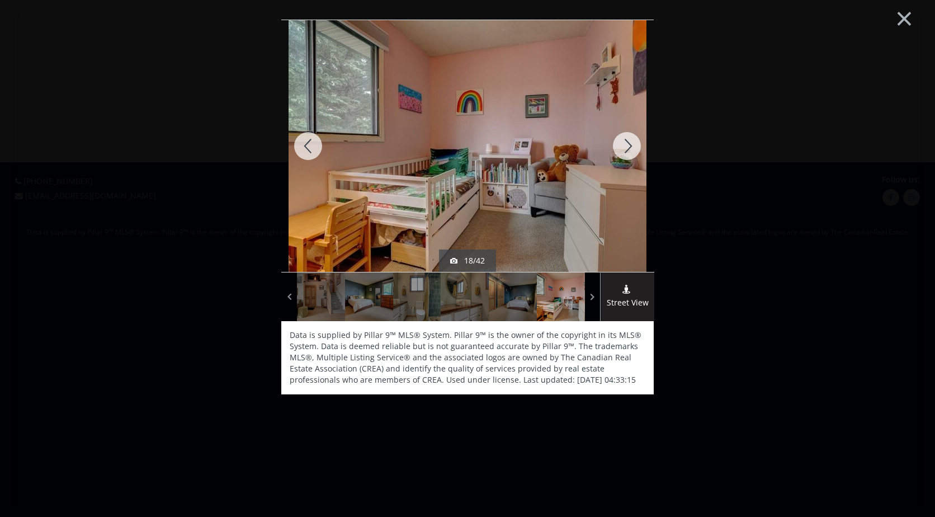
click at [630, 147] on div at bounding box center [627, 146] width 54 height 252
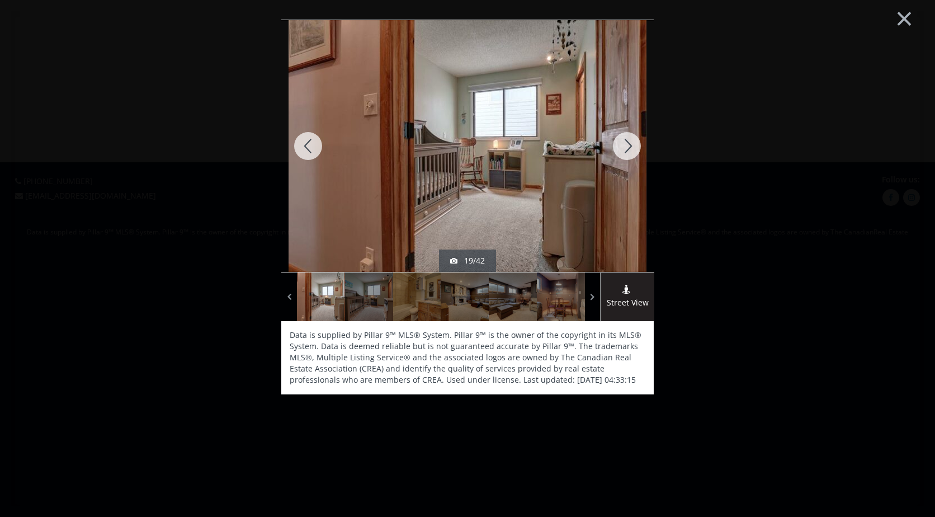
click at [630, 147] on div at bounding box center [627, 146] width 54 height 252
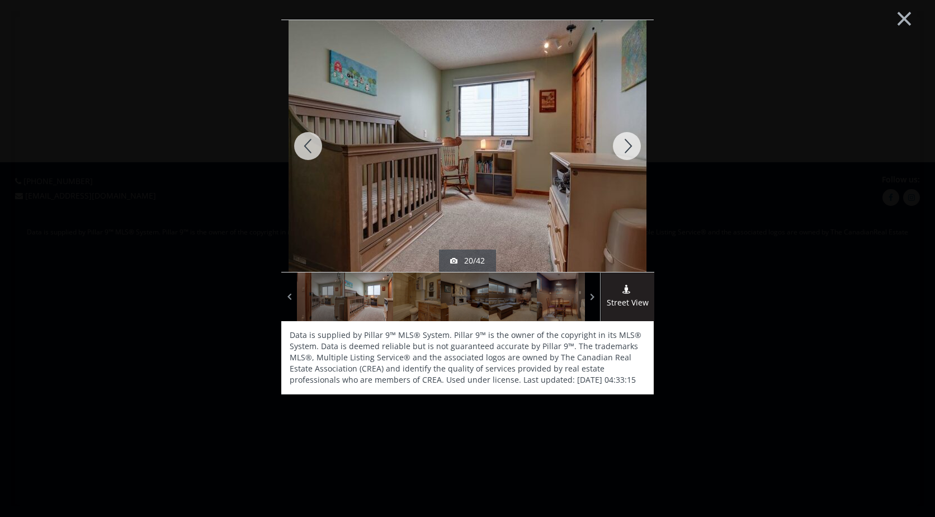
click at [630, 147] on div at bounding box center [627, 146] width 54 height 252
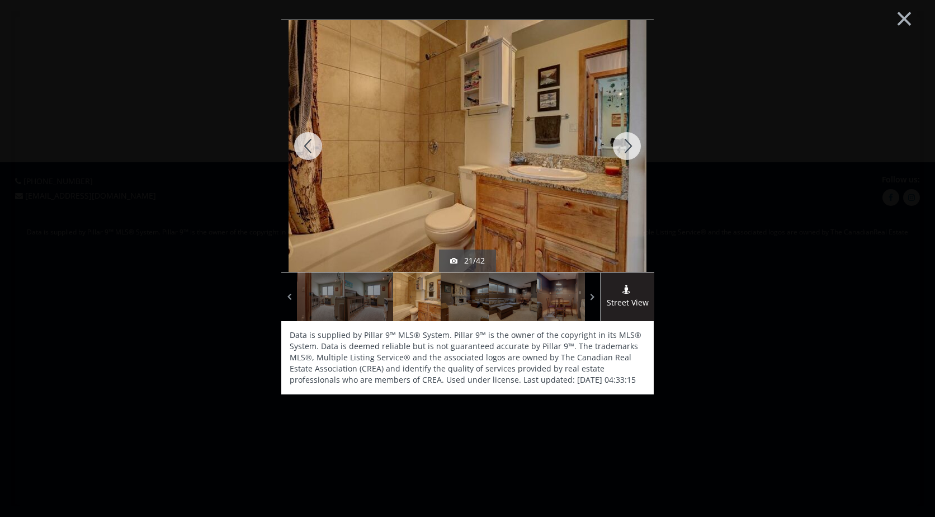
click at [296, 144] on div at bounding box center [308, 146] width 54 height 252
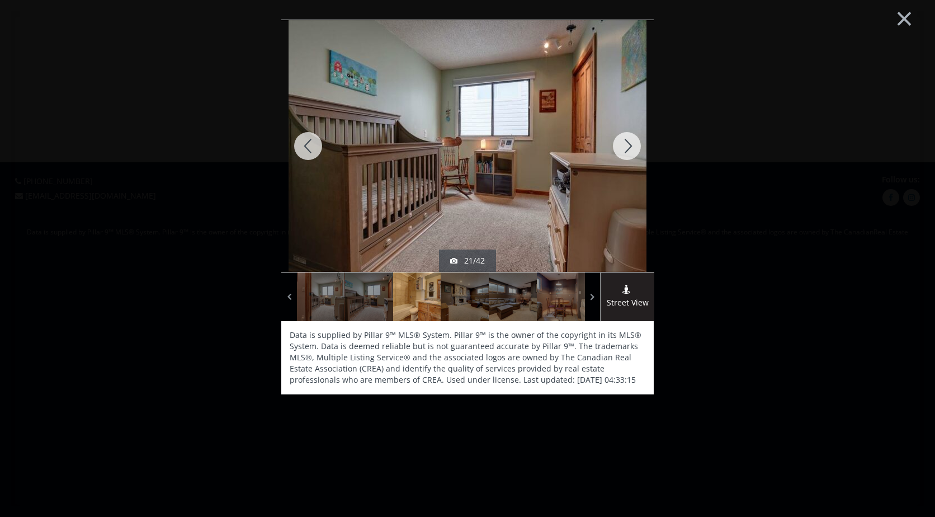
click at [296, 144] on div at bounding box center [308, 146] width 54 height 252
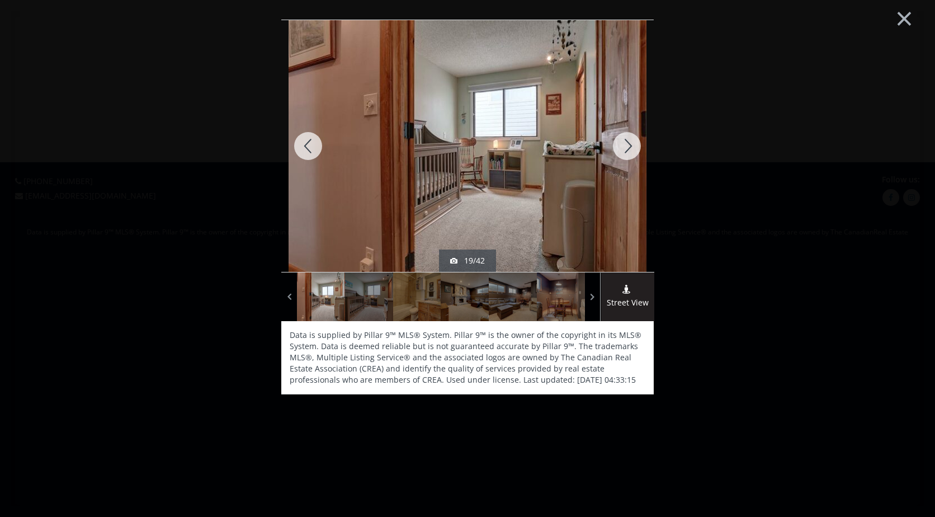
click at [624, 147] on div at bounding box center [627, 146] width 54 height 252
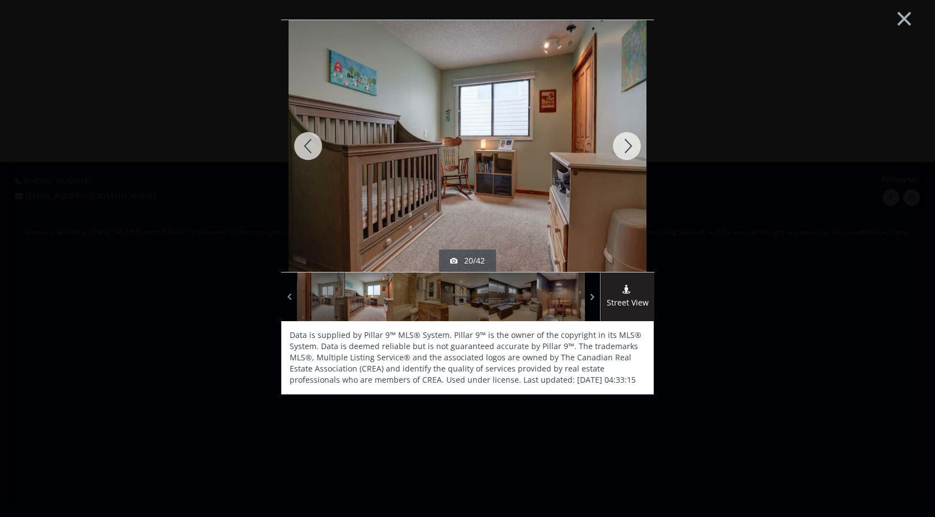
click at [624, 147] on div at bounding box center [627, 146] width 54 height 252
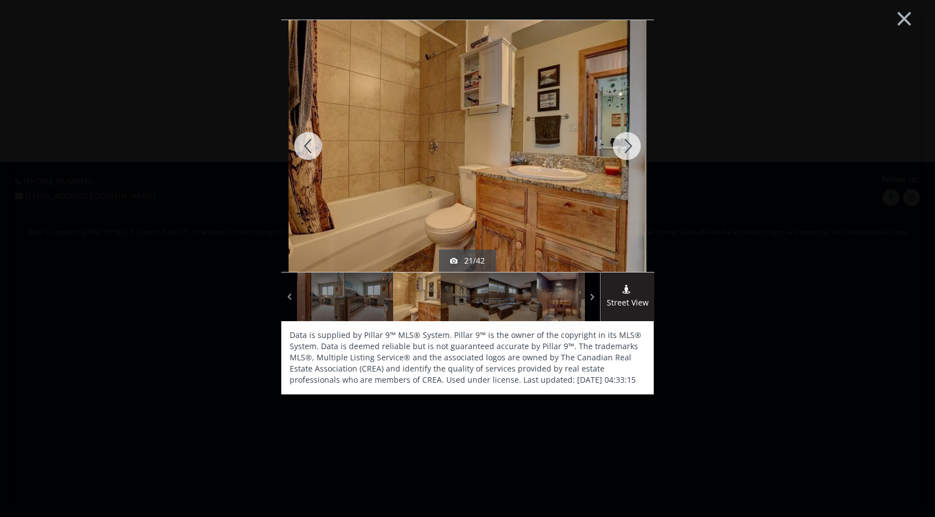
click at [624, 147] on div at bounding box center [627, 146] width 54 height 252
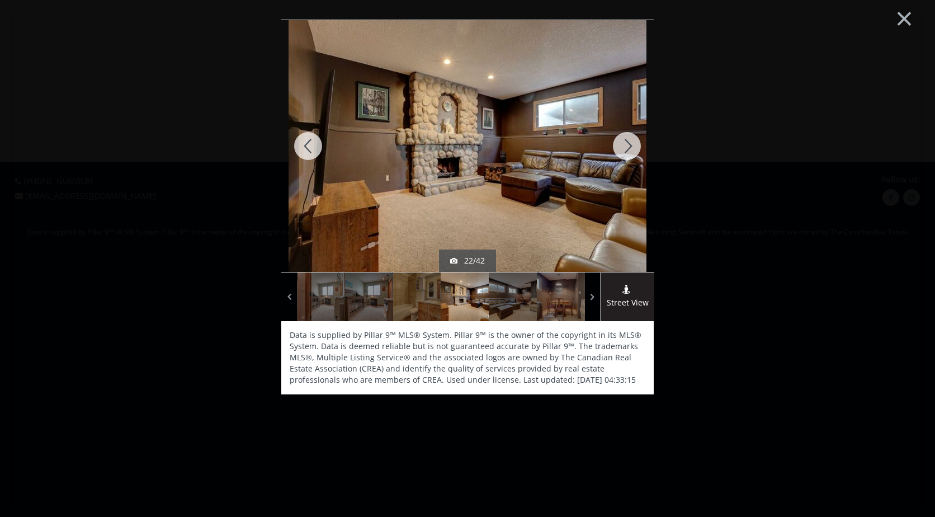
click at [624, 147] on div at bounding box center [627, 146] width 54 height 252
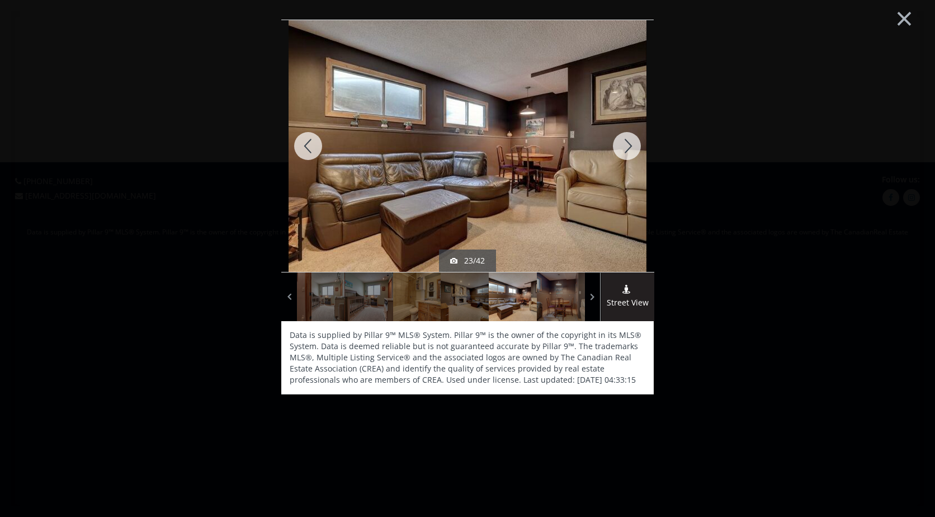
click at [624, 147] on div at bounding box center [627, 146] width 54 height 252
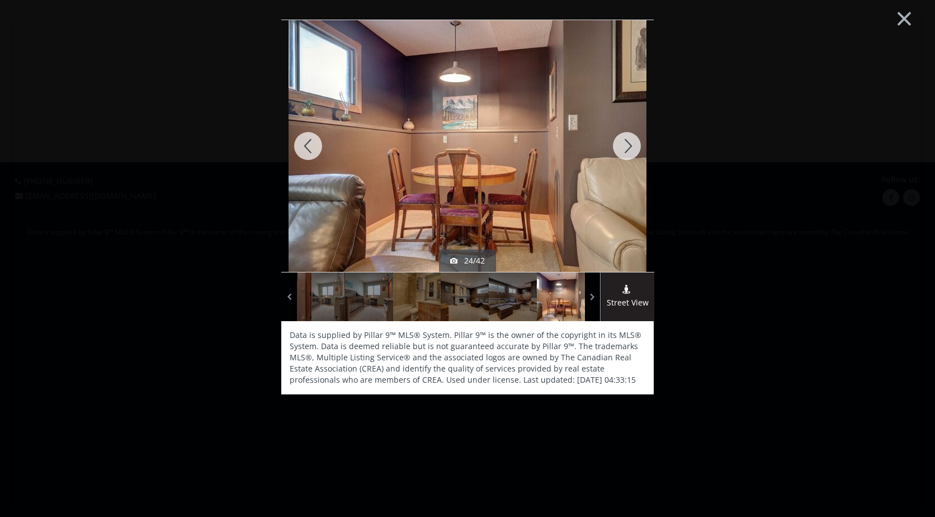
click at [624, 147] on div at bounding box center [627, 146] width 54 height 252
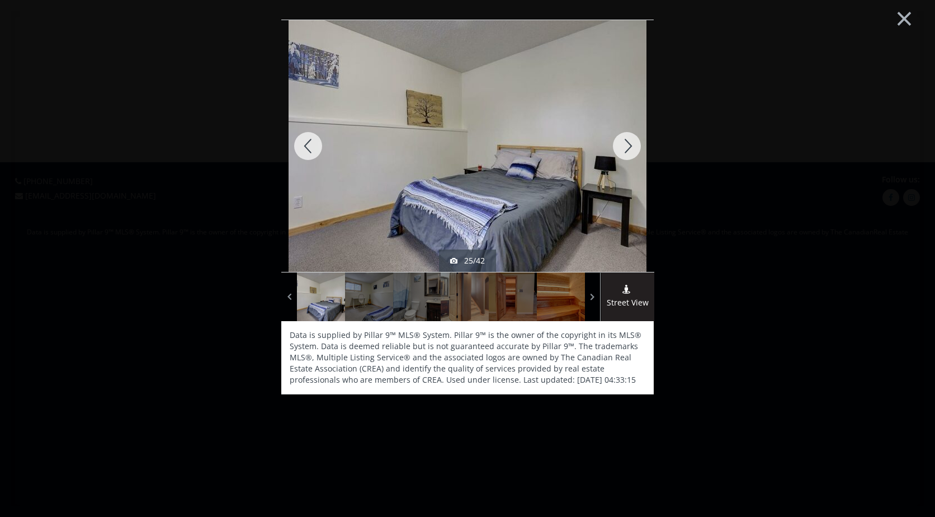
click at [624, 147] on div at bounding box center [627, 146] width 54 height 252
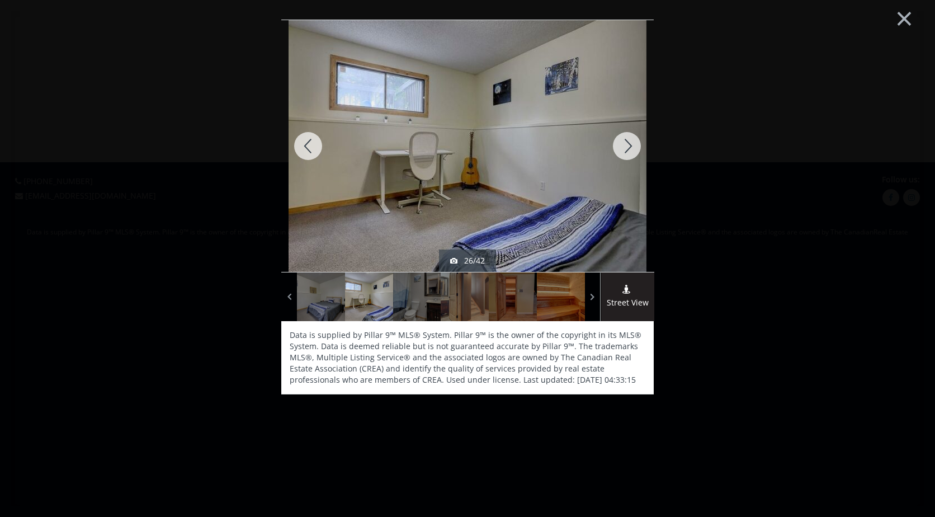
click at [624, 147] on div at bounding box center [627, 146] width 54 height 252
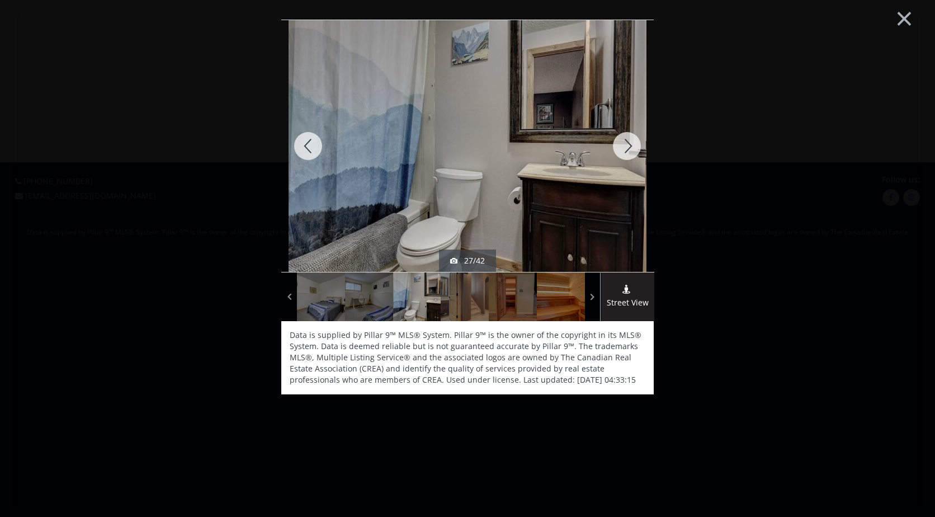
click at [624, 147] on div at bounding box center [627, 146] width 54 height 252
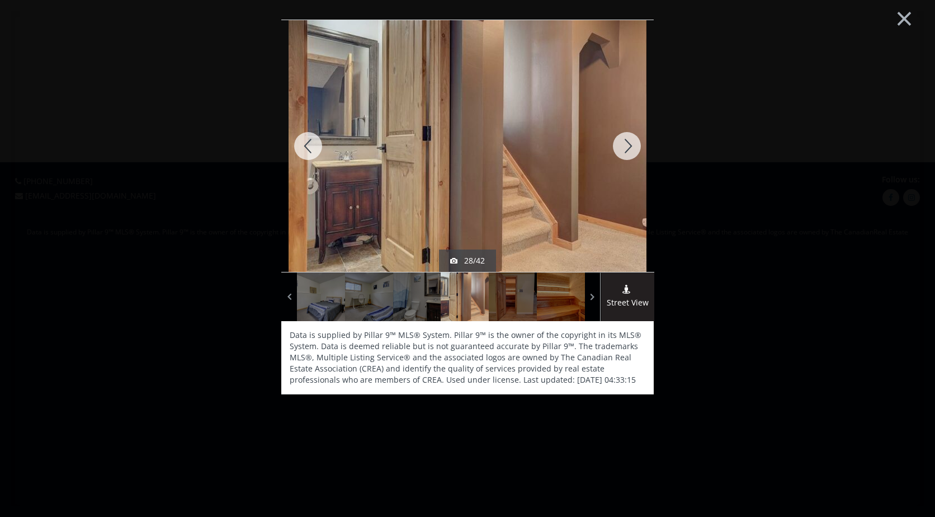
click at [624, 147] on div at bounding box center [627, 146] width 54 height 252
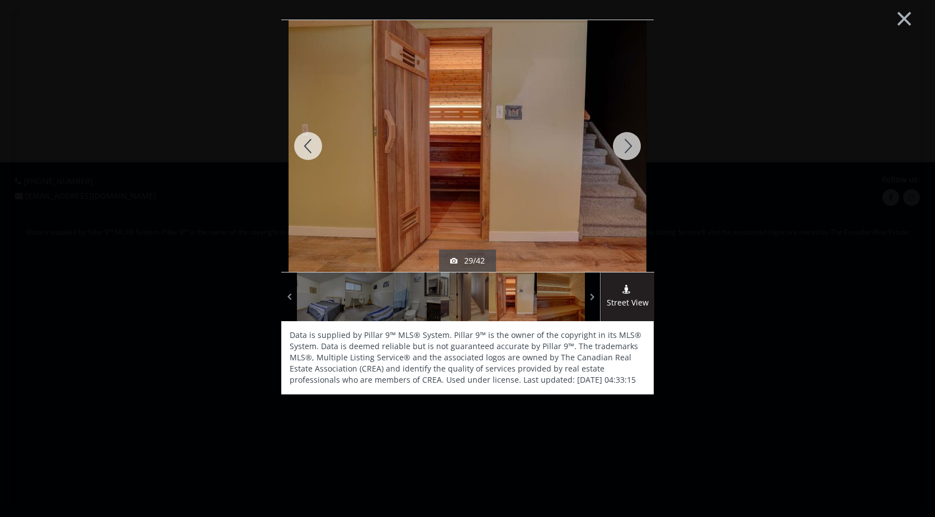
click at [624, 147] on div at bounding box center [627, 146] width 54 height 252
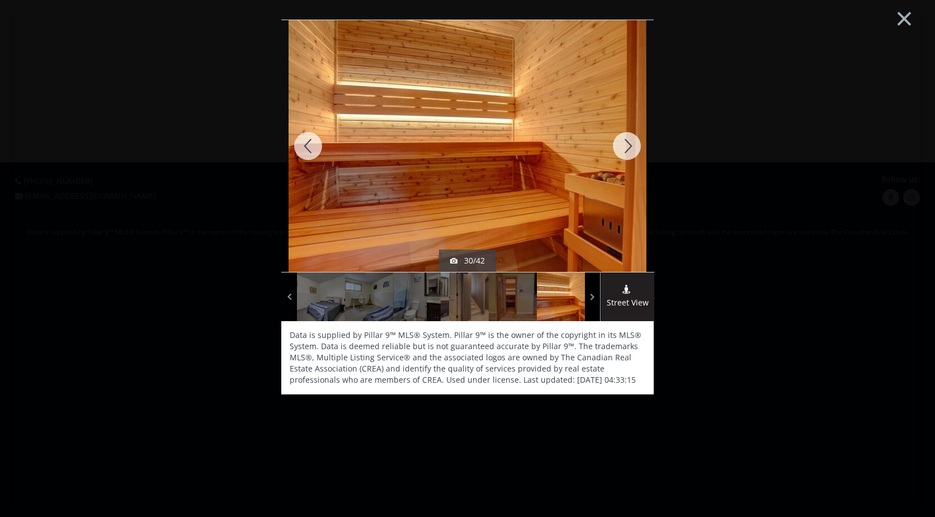
click at [624, 147] on div at bounding box center [627, 146] width 54 height 252
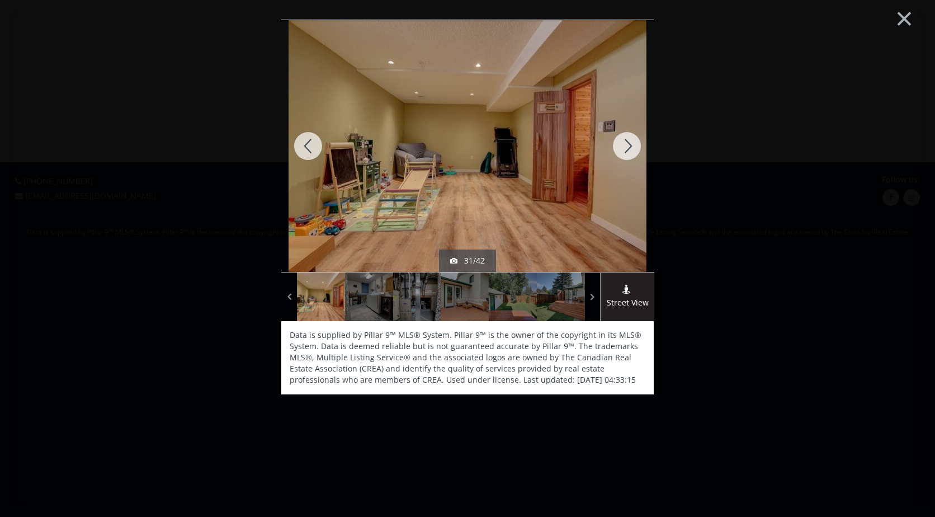
click at [624, 147] on div at bounding box center [627, 146] width 54 height 252
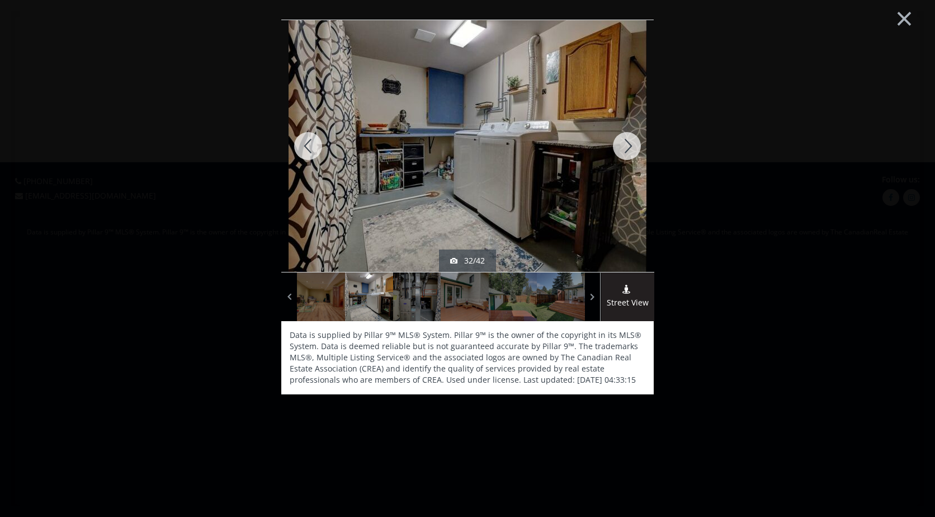
click at [624, 147] on div at bounding box center [627, 146] width 54 height 252
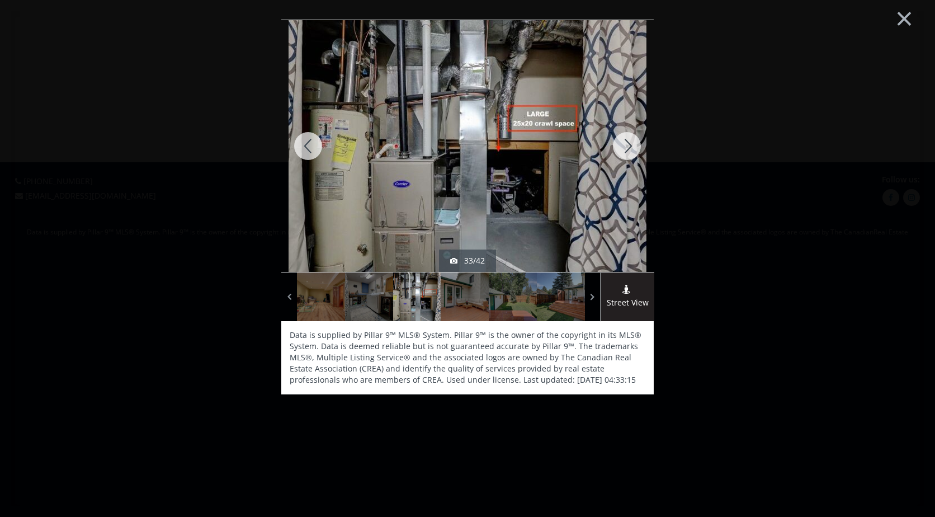
click at [624, 147] on div at bounding box center [627, 146] width 54 height 252
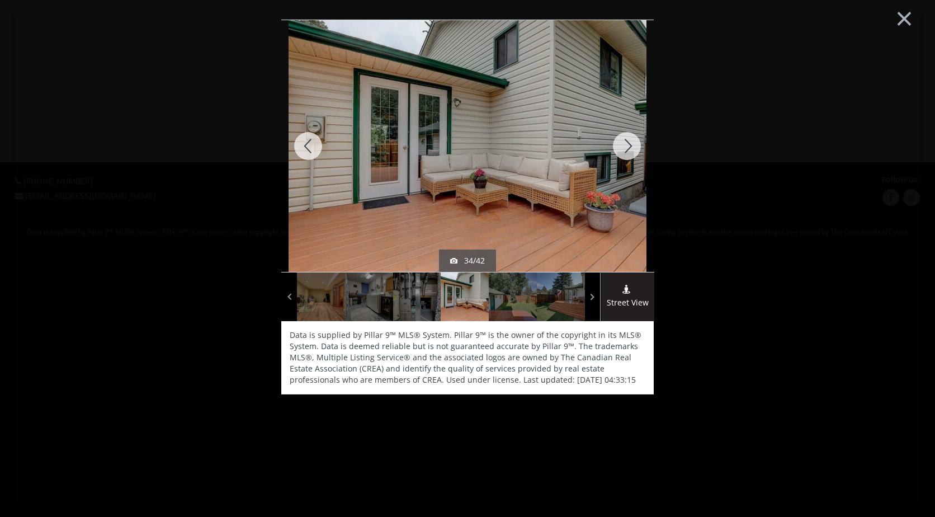
click at [624, 147] on div at bounding box center [627, 146] width 54 height 252
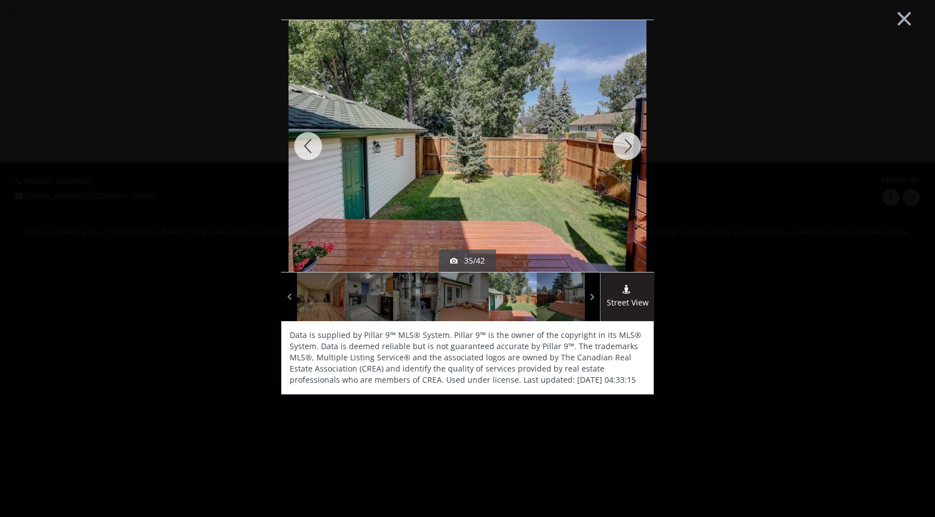
click at [624, 147] on div at bounding box center [627, 146] width 54 height 252
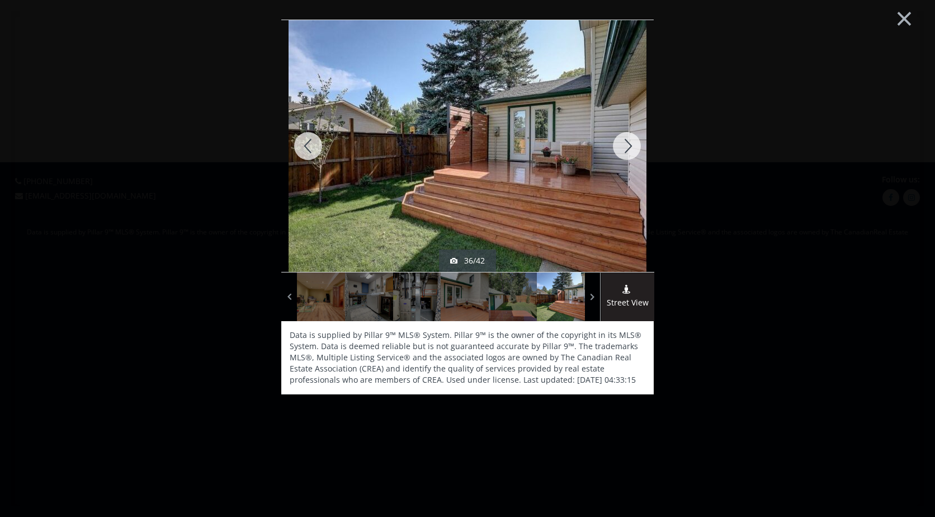
click at [624, 147] on div at bounding box center [627, 146] width 54 height 252
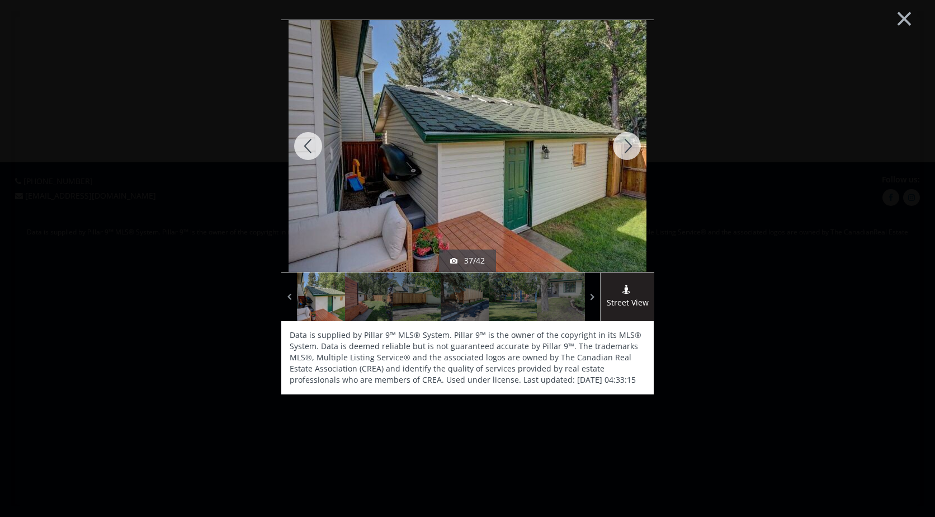
click at [624, 147] on div at bounding box center [627, 146] width 54 height 252
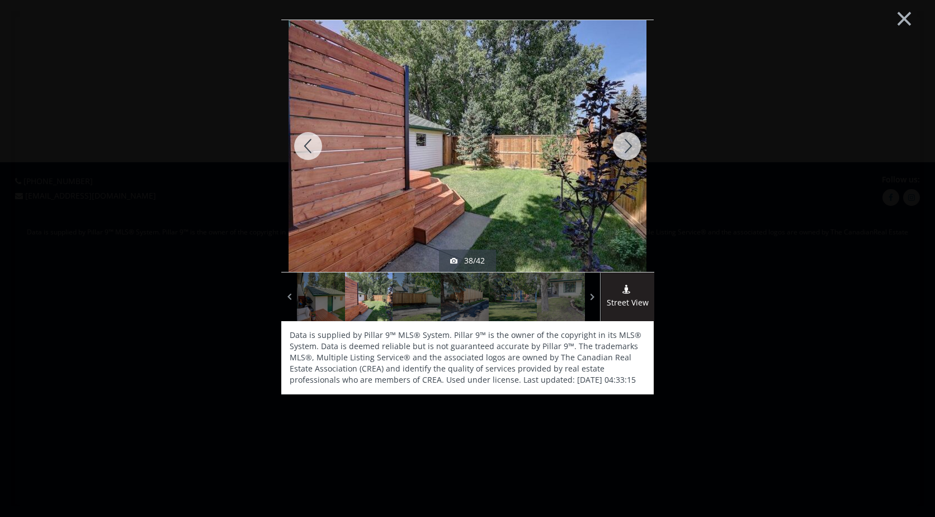
click at [624, 147] on div at bounding box center [627, 146] width 54 height 252
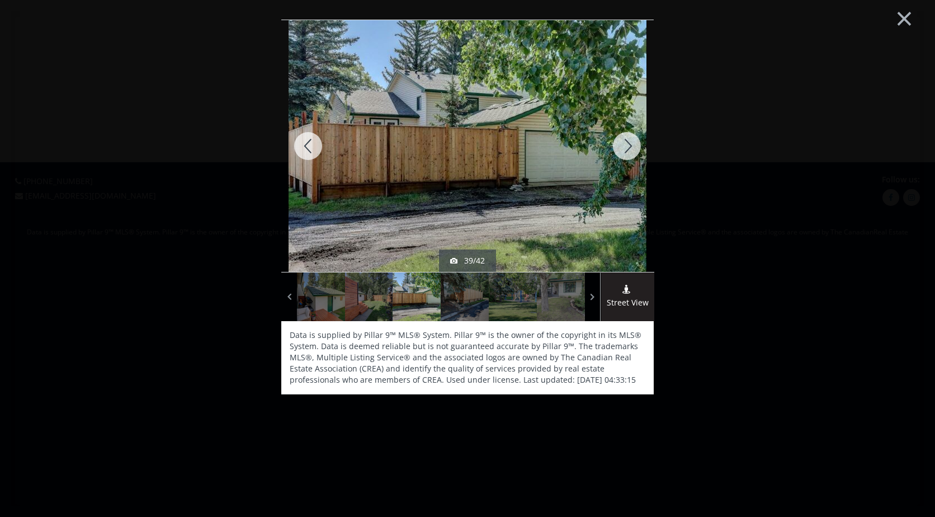
click at [624, 147] on div at bounding box center [627, 146] width 54 height 252
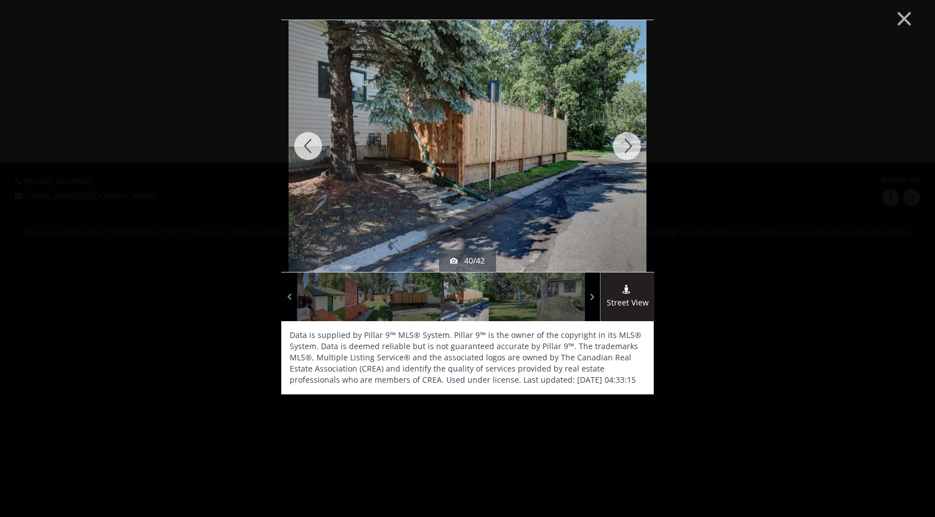
click at [624, 147] on div at bounding box center [627, 146] width 54 height 252
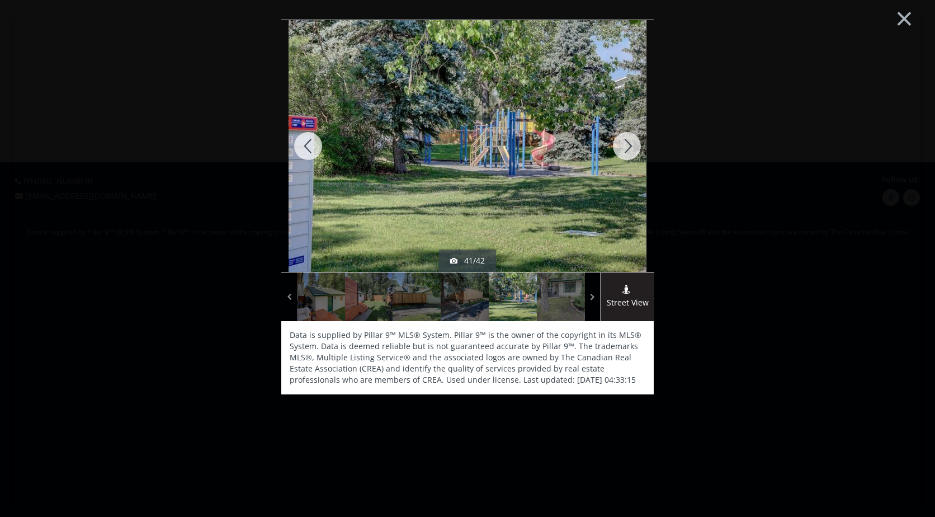
click at [624, 147] on div at bounding box center [627, 146] width 54 height 252
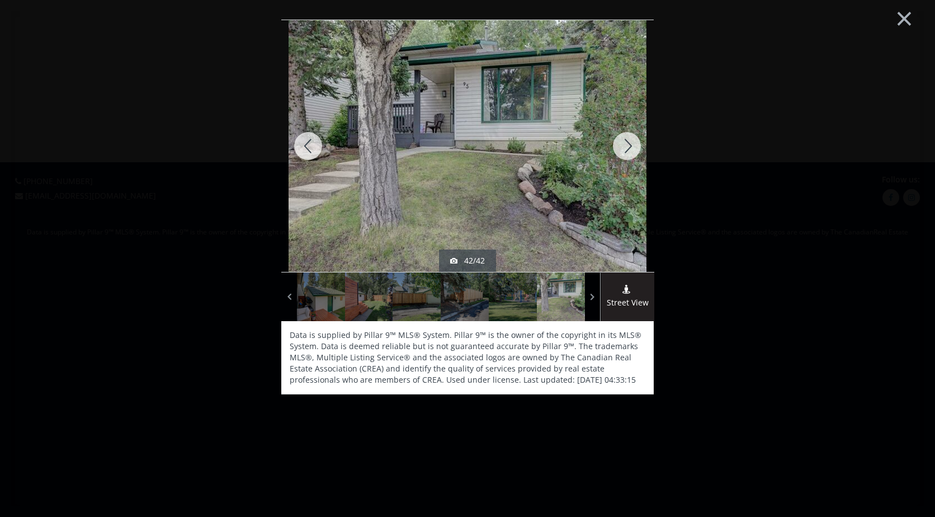
click at [624, 147] on div at bounding box center [627, 146] width 54 height 252
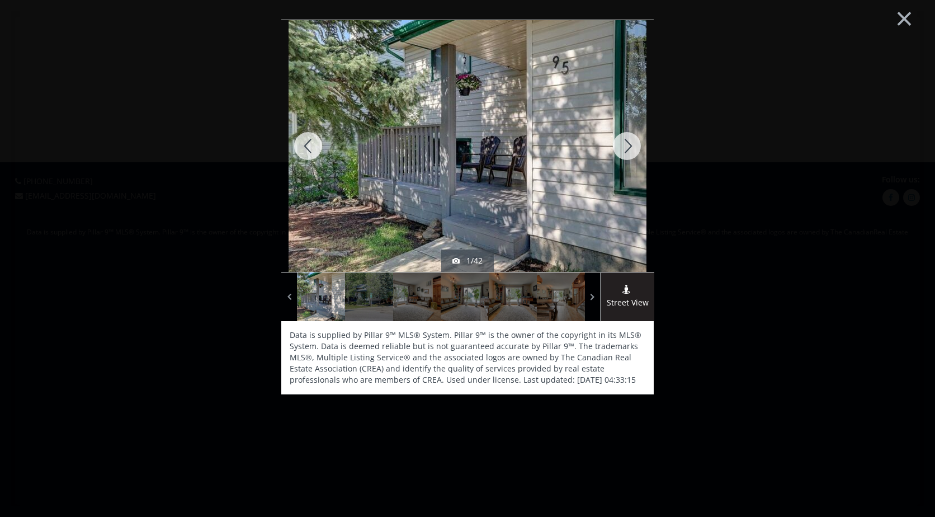
click at [624, 147] on div at bounding box center [627, 146] width 54 height 252
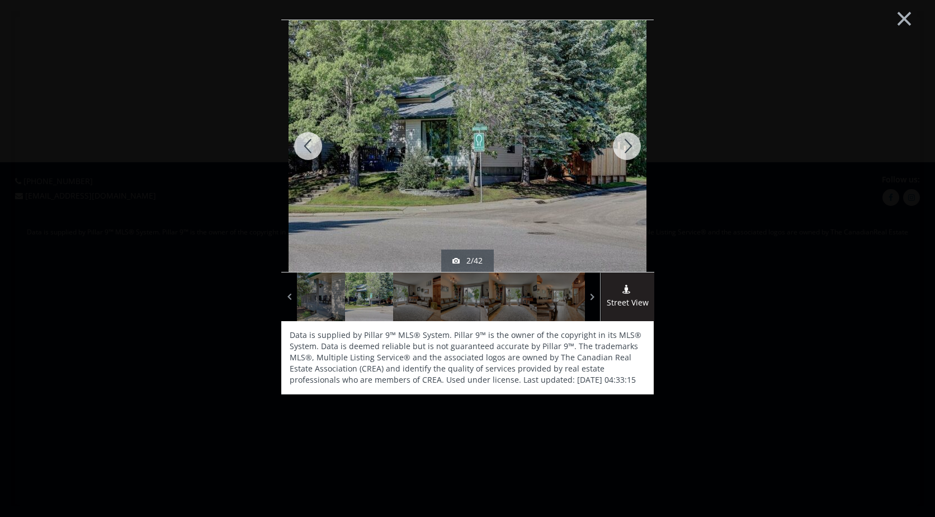
click at [825, 40] on div "× sold - [DATE] 2/42 Street View Data is supplied by Pillar 9™ MLS® System. Pil…" at bounding box center [467, 258] width 913 height 494
click at [896, 12] on button "×" at bounding box center [904, 17] width 62 height 46
